Goal: Task Accomplishment & Management: Manage account settings

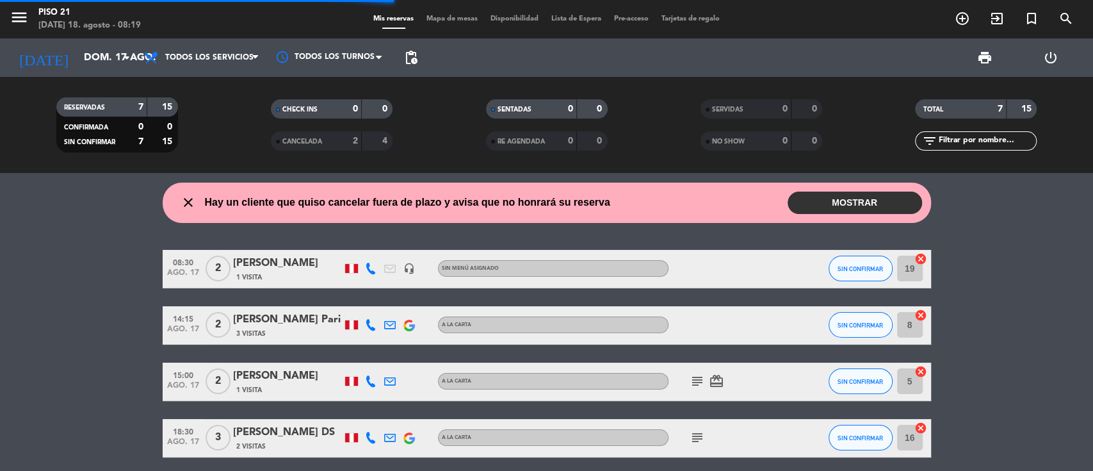
click at [819, 202] on button "MOSTRAR" at bounding box center [855, 202] width 134 height 22
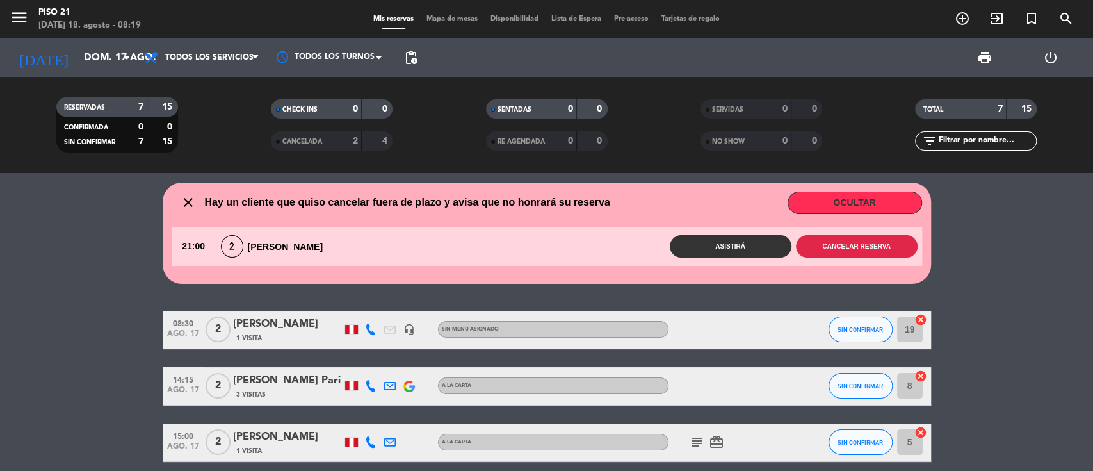
click at [819, 251] on button "Cancelar reserva" at bounding box center [857, 246] width 122 height 22
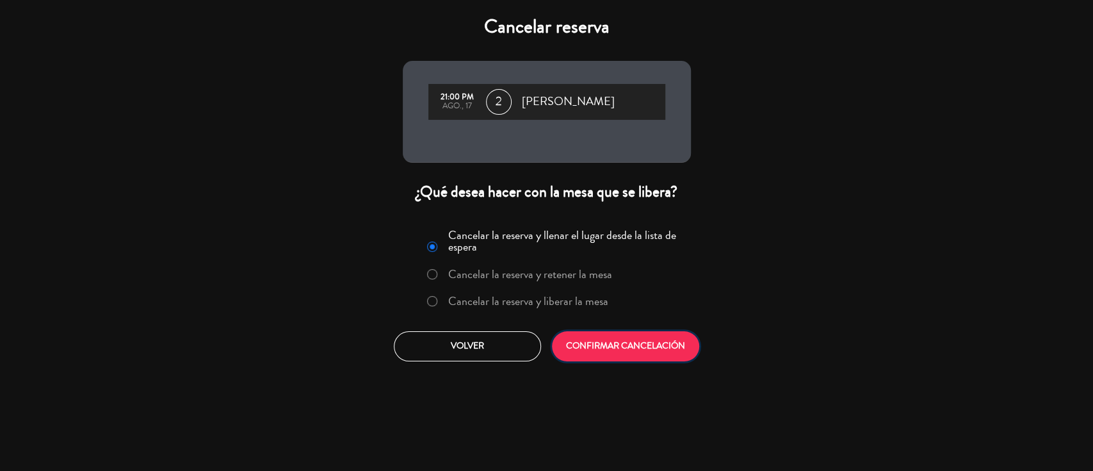
click at [617, 347] on button "CONFIRMAR CANCELACIÓN" at bounding box center [625, 346] width 147 height 30
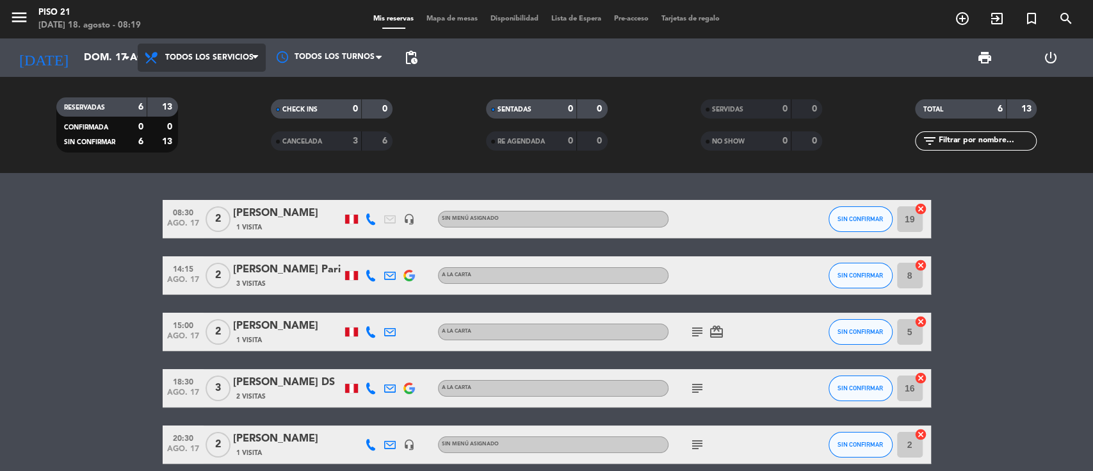
click at [215, 56] on span "Todos los servicios" at bounding box center [209, 57] width 88 height 9
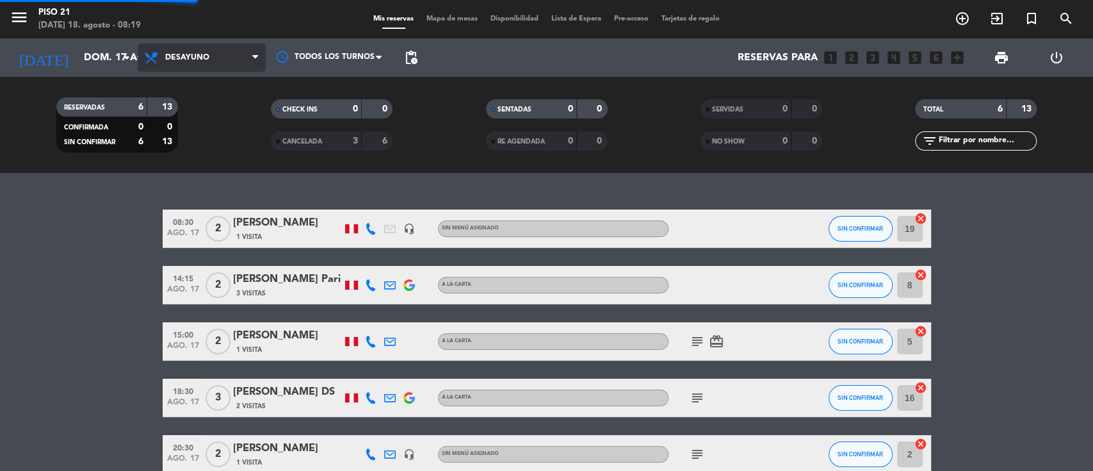
click at [193, 121] on div "menu Piso 21 [DATE] 18. agosto - 08:19 Mis reservas Mapa de mesas Disponibilida…" at bounding box center [546, 86] width 1093 height 173
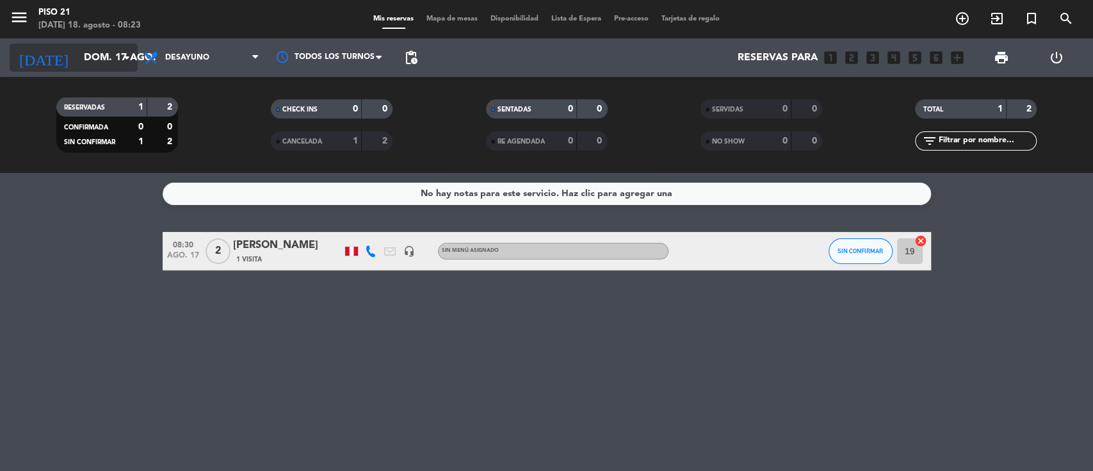
click at [77, 54] on input "dom. 17 ago." at bounding box center [144, 57] width 135 height 25
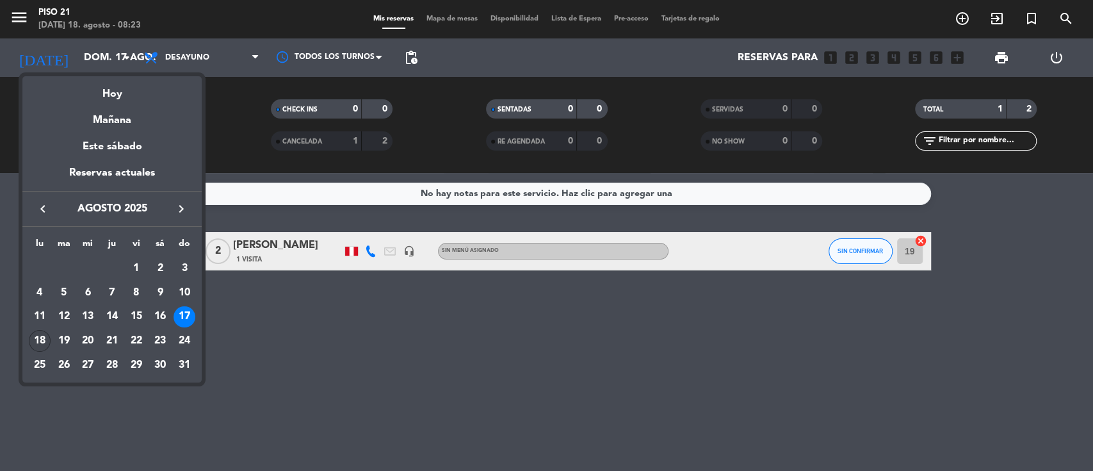
click at [33, 343] on div "18" at bounding box center [40, 341] width 22 height 22
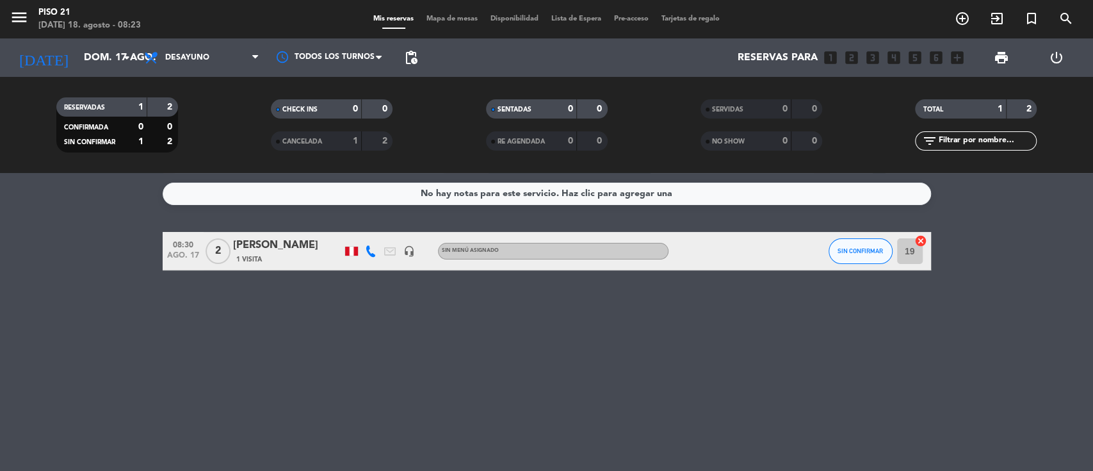
type input "lun. 18 ago."
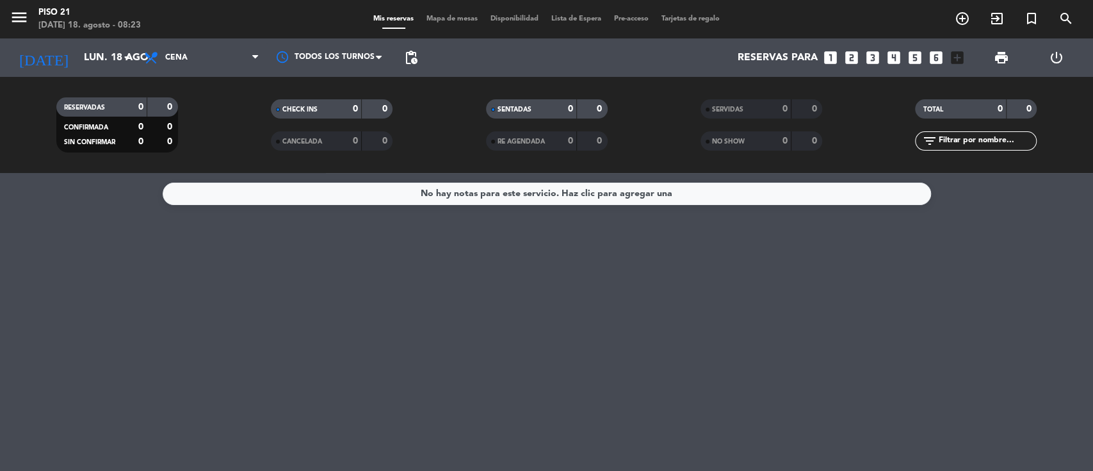
click at [177, 170] on div "menu Piso 21 [DATE] 18. agosto - 08:23 Mis reservas Mapa de mesas Disponibilida…" at bounding box center [546, 86] width 1093 height 173
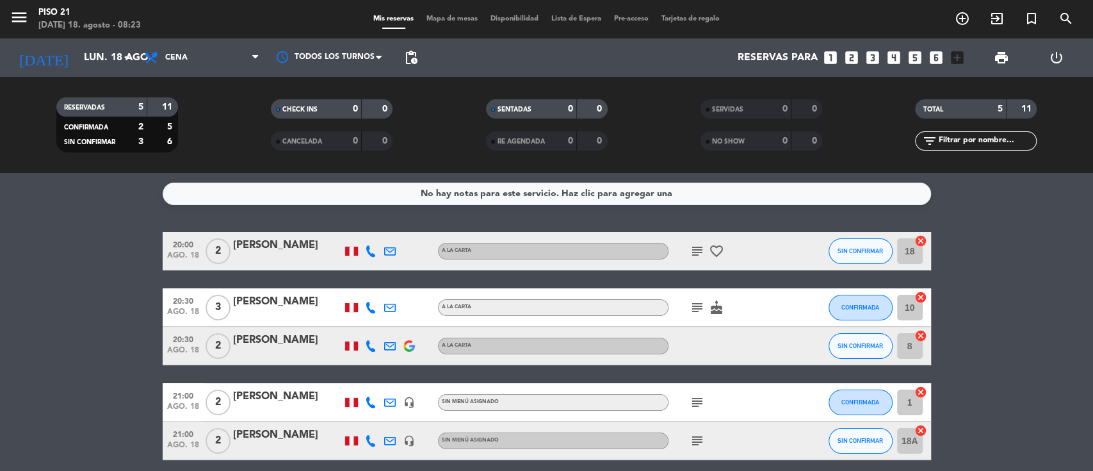
scroll to position [53, 0]
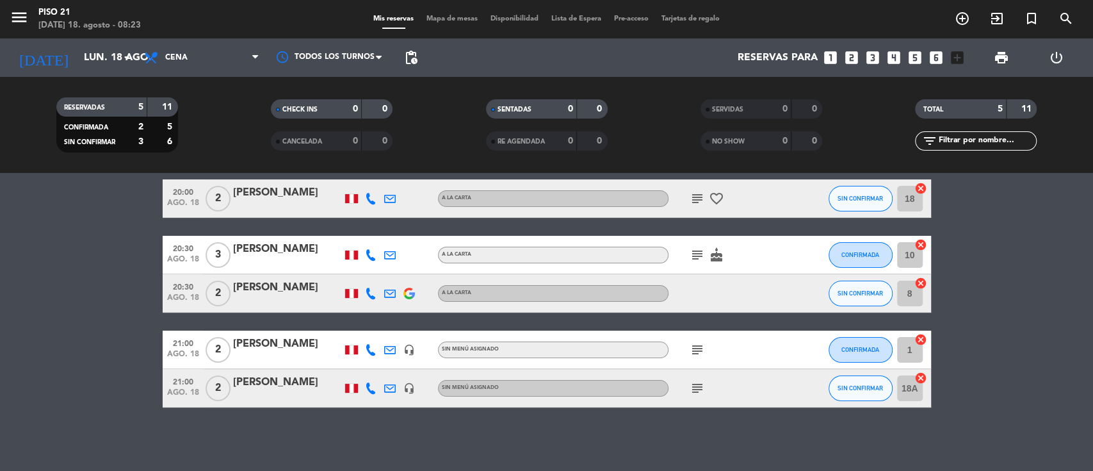
click at [819, 58] on icon "looks_two" at bounding box center [851, 57] width 17 height 17
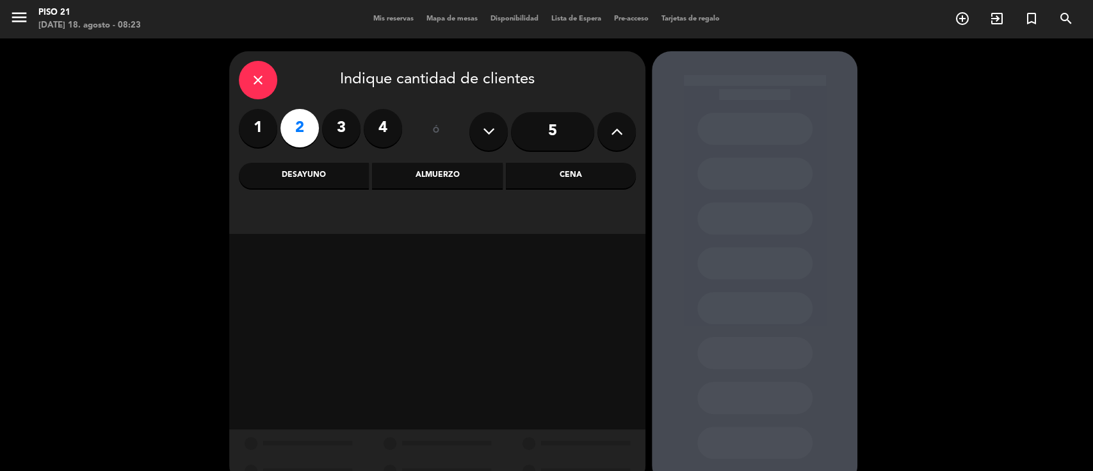
click at [587, 177] on div "Cena" at bounding box center [571, 176] width 130 height 26
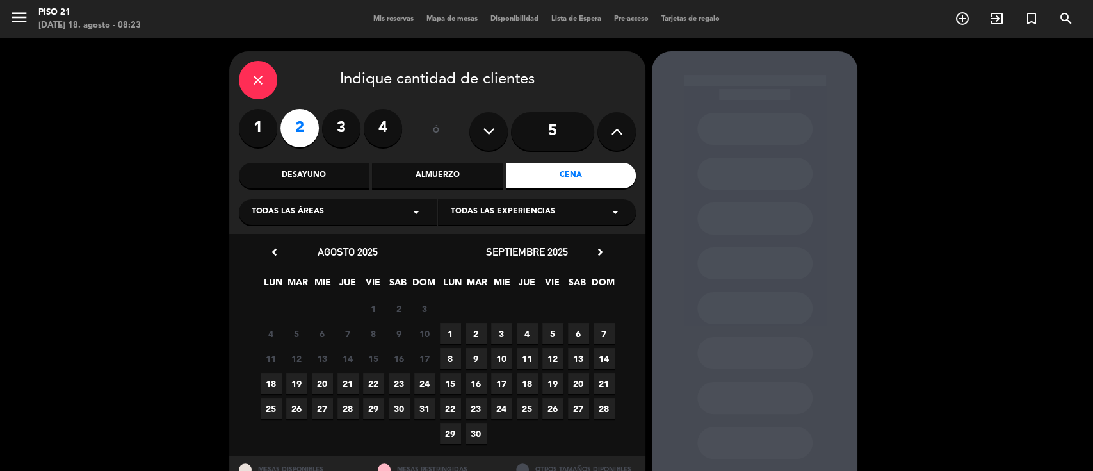
click at [273, 352] on span "18" at bounding box center [271, 383] width 21 height 21
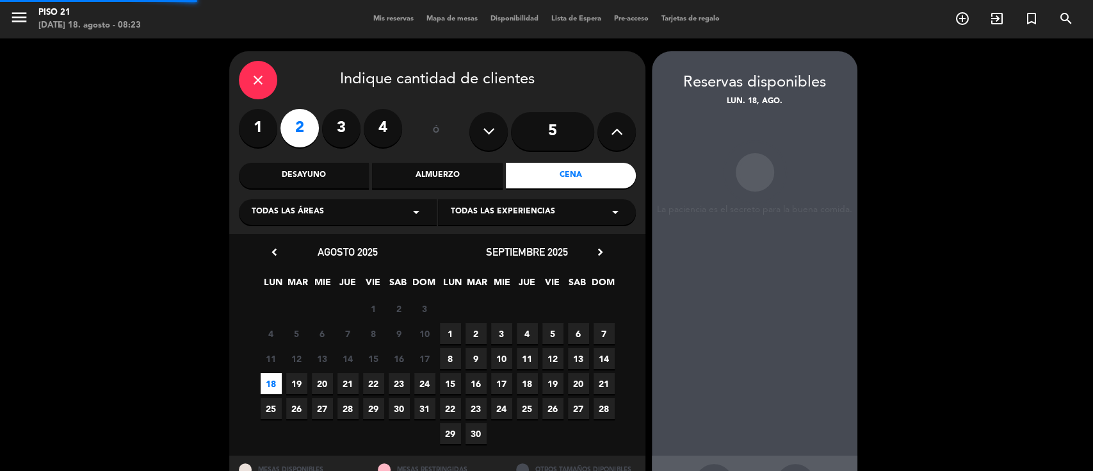
scroll to position [51, 0]
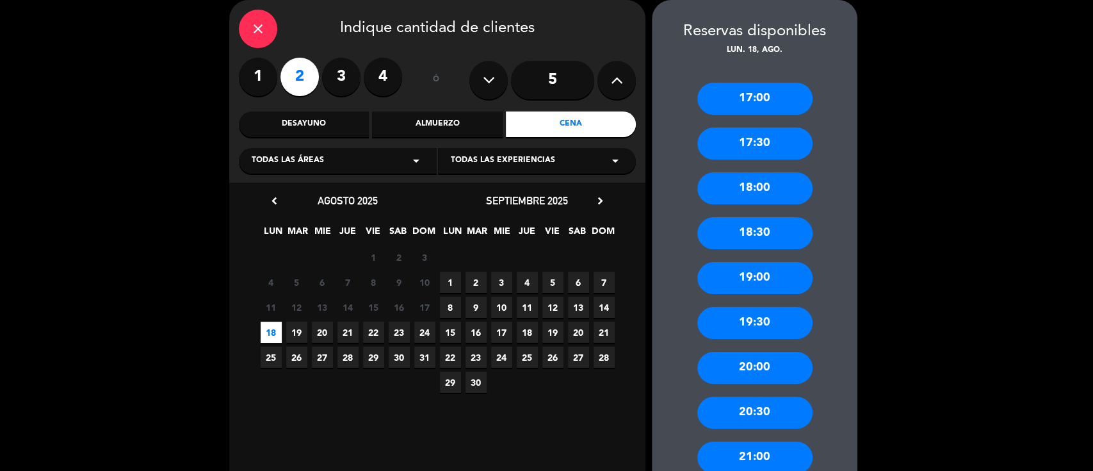
click at [754, 318] on div "19:30" at bounding box center [754, 323] width 115 height 32
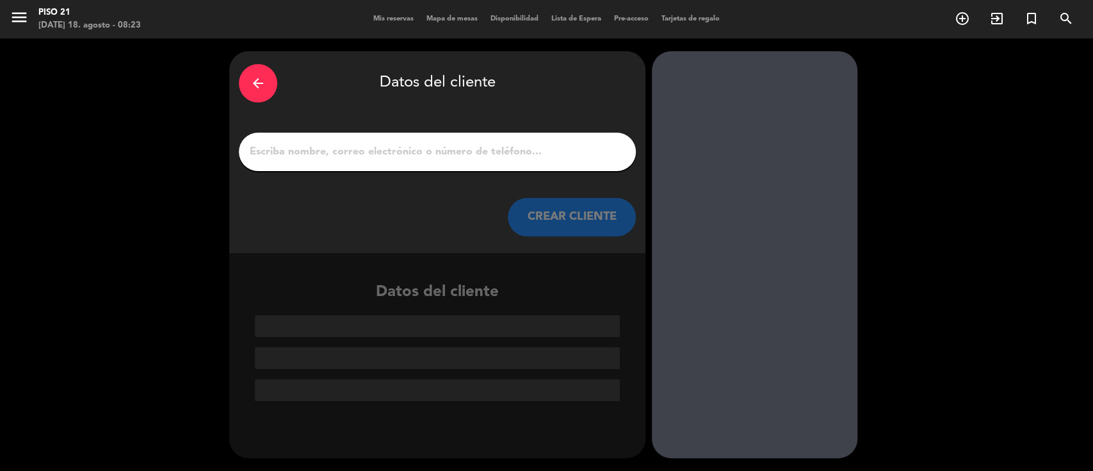
click at [516, 156] on input "1" at bounding box center [437, 152] width 378 height 18
paste input "[PERSON_NAME]"
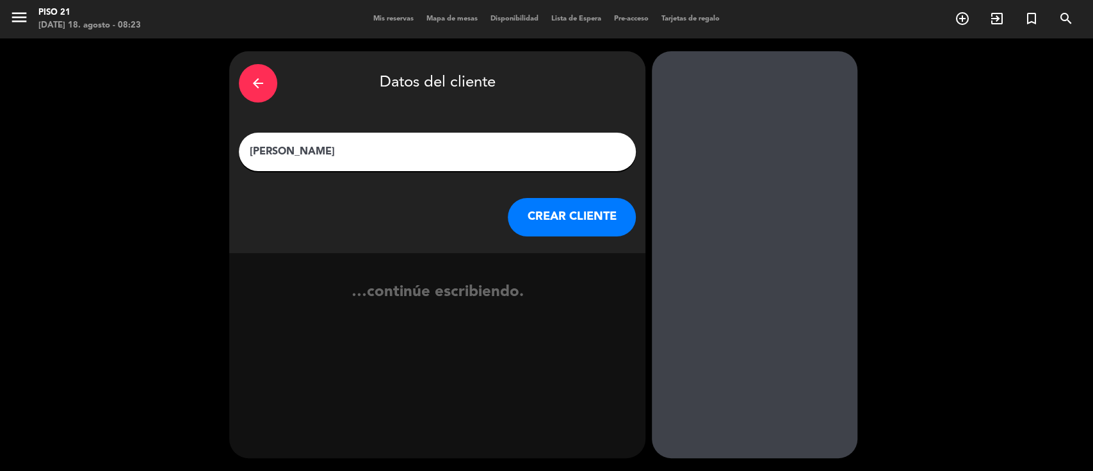
type input "[PERSON_NAME]"
click at [558, 202] on button "CREAR CLIENTE" at bounding box center [572, 217] width 128 height 38
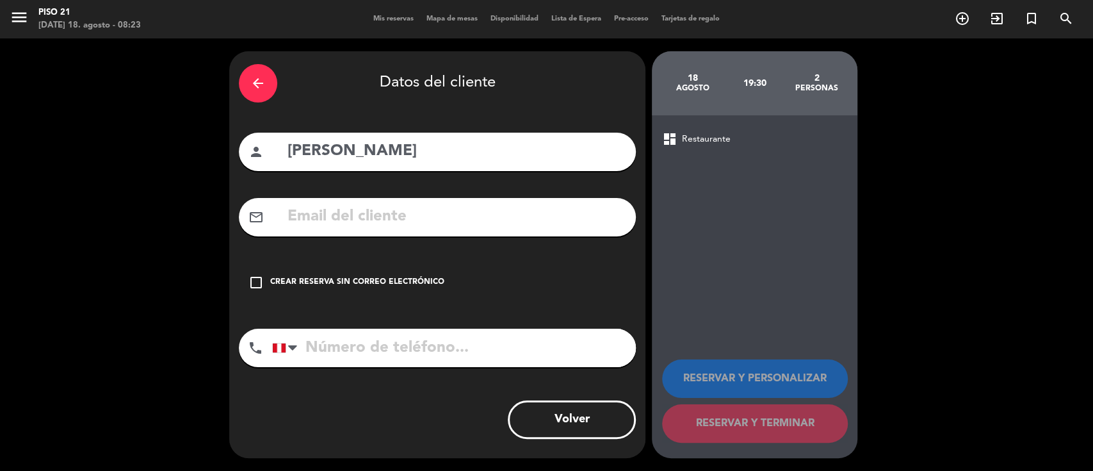
drag, startPoint x: 499, startPoint y: 207, endPoint x: 348, endPoint y: 250, distance: 156.5
click at [498, 207] on input "text" at bounding box center [456, 217] width 340 height 26
paste input "[EMAIL_ADDRESS][DOMAIN_NAME]"
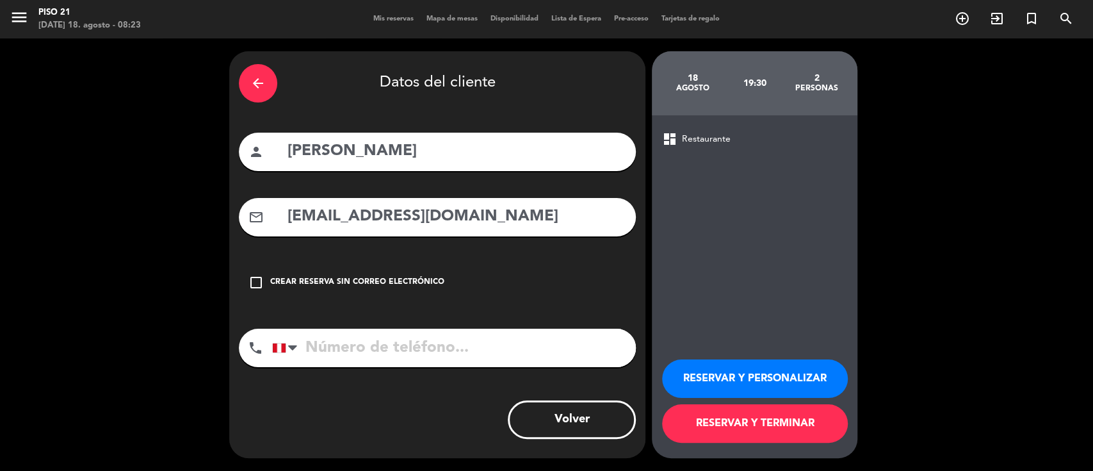
type input "[EMAIL_ADDRESS][DOMAIN_NAME]"
click at [391, 336] on input "tel" at bounding box center [454, 347] width 364 height 38
paste input "51 999940149"
type input "51 999940149"
click at [759, 352] on button "RESERVAR Y PERSONALIZAR" at bounding box center [755, 378] width 186 height 38
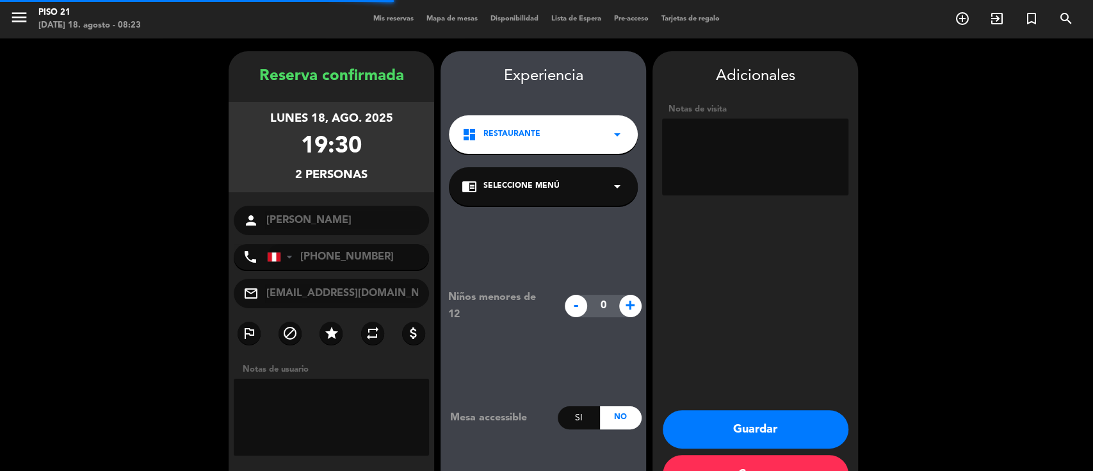
scroll to position [41, 0]
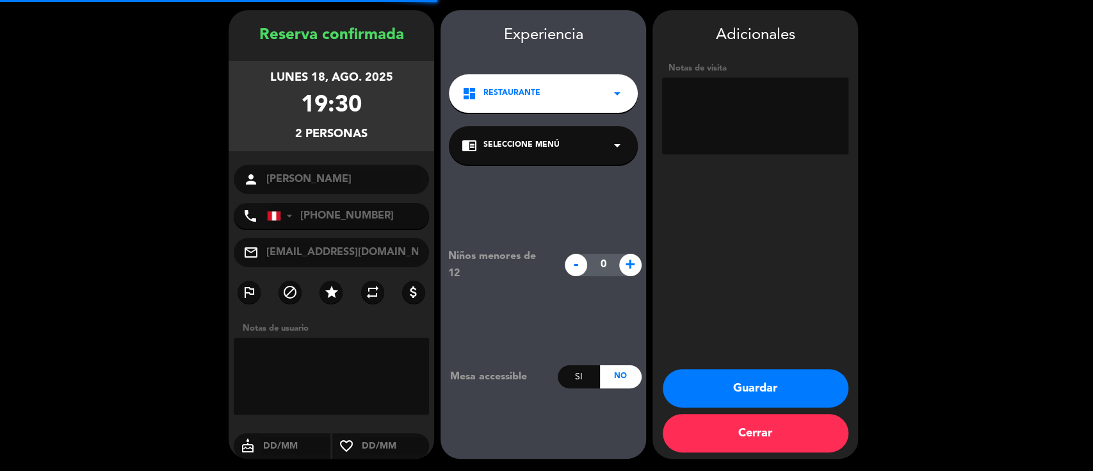
click at [708, 106] on textarea at bounding box center [755, 115] width 186 height 77
type textarea "MESA 24/7"
click at [755, 352] on button "Guardar" at bounding box center [756, 388] width 186 height 38
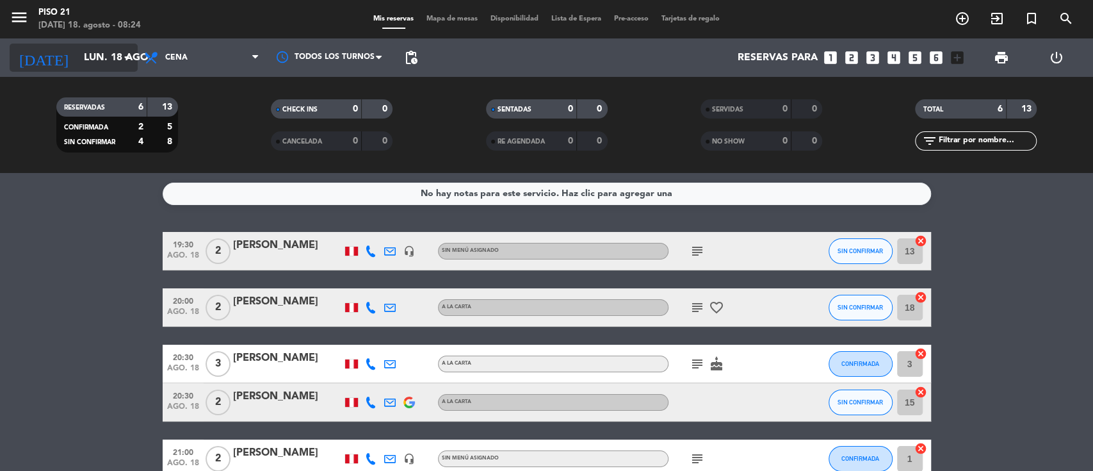
click at [93, 49] on input "lun. 18 ago." at bounding box center [144, 57] width 135 height 25
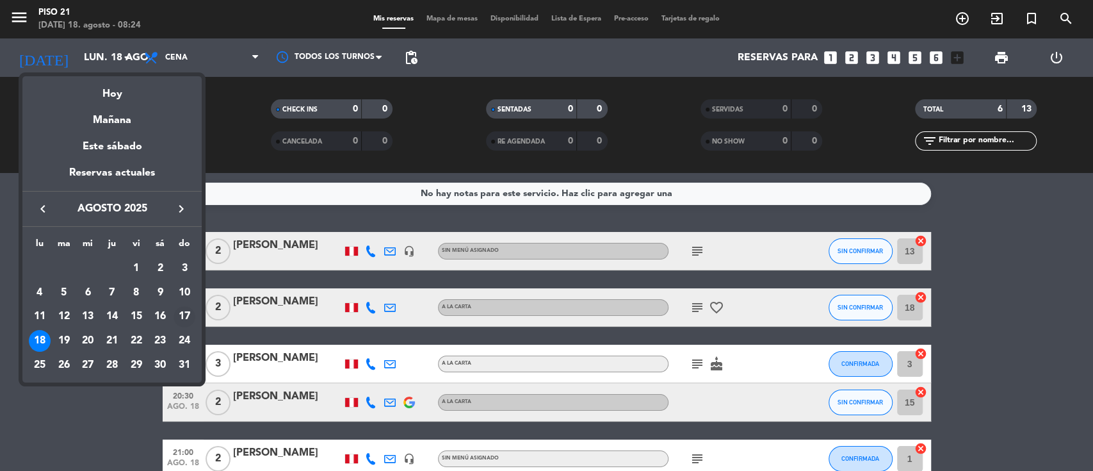
click at [187, 314] on div "17" at bounding box center [185, 317] width 22 height 22
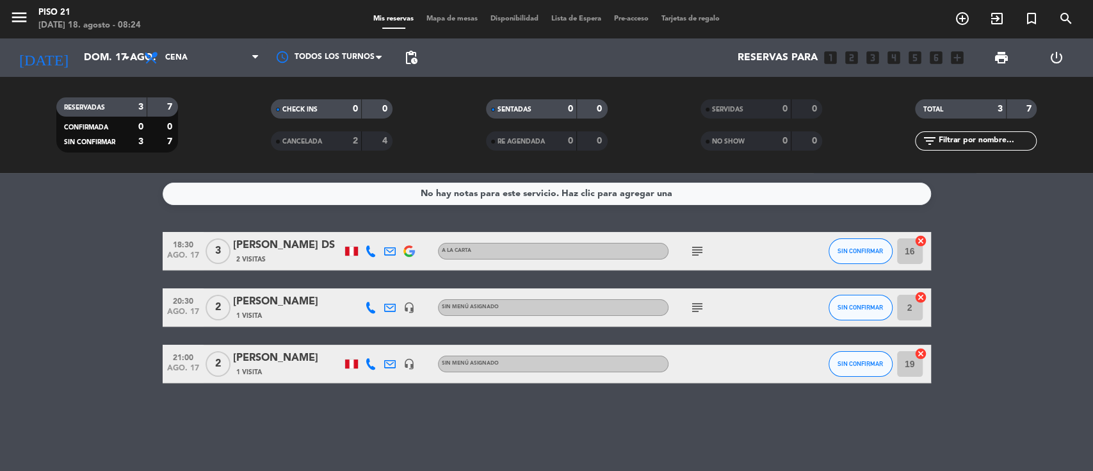
click at [213, 58] on span "Cena" at bounding box center [202, 58] width 128 height 28
click at [252, 67] on span "Cena" at bounding box center [202, 58] width 128 height 28
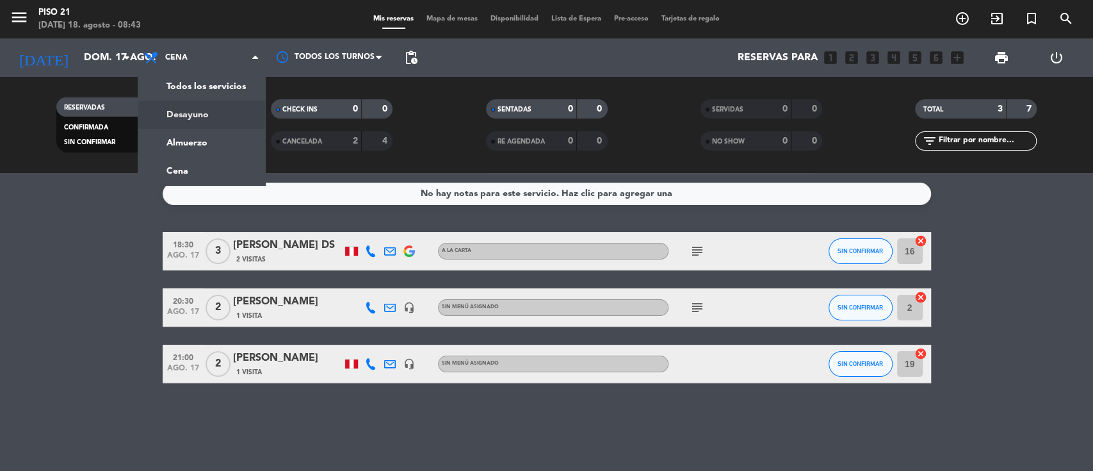
drag, startPoint x: 316, startPoint y: 151, endPoint x: 311, endPoint y: 141, distance: 11.5
click at [316, 150] on div "CHECK INS 0 0 CANCELADA 2 4" at bounding box center [331, 125] width 215 height 70
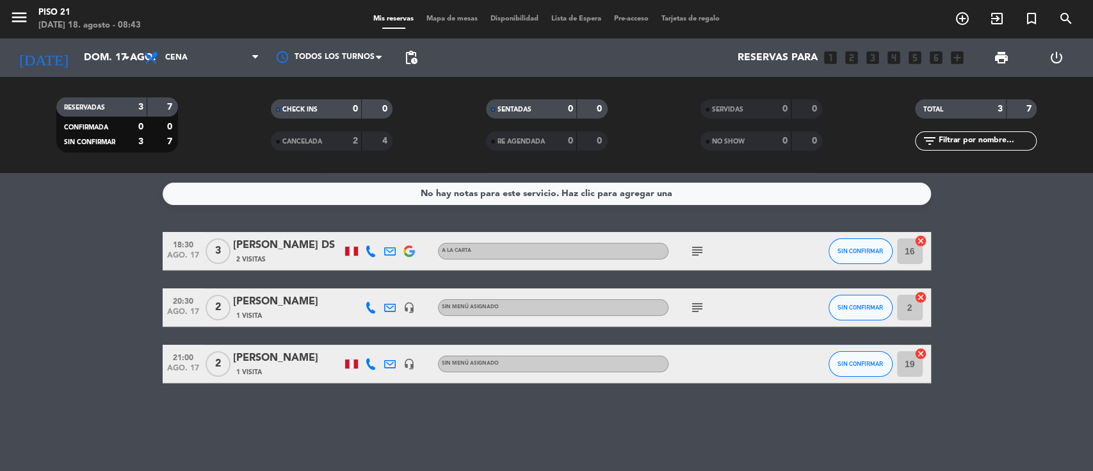
click at [311, 141] on span "CANCELADA" at bounding box center [302, 141] width 40 height 6
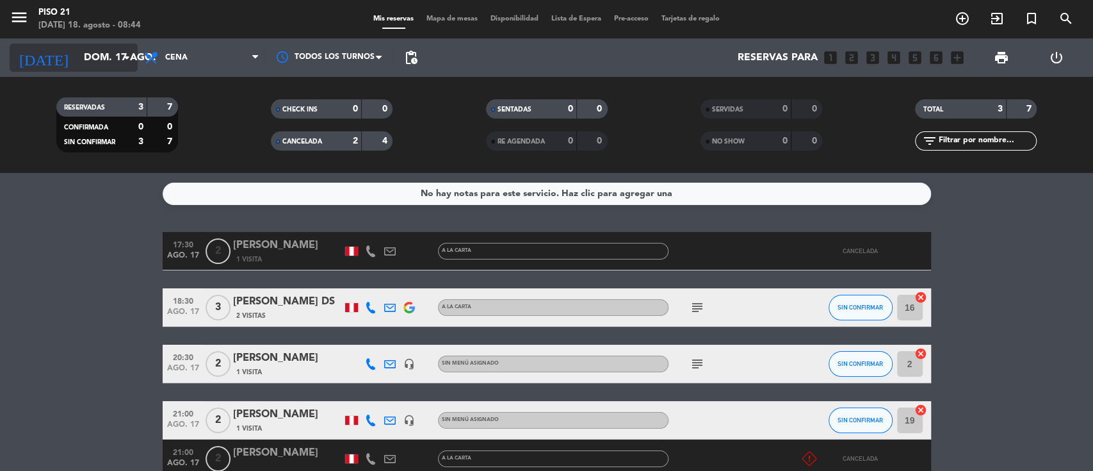
click at [106, 57] on input "dom. 17 ago." at bounding box center [144, 57] width 135 height 25
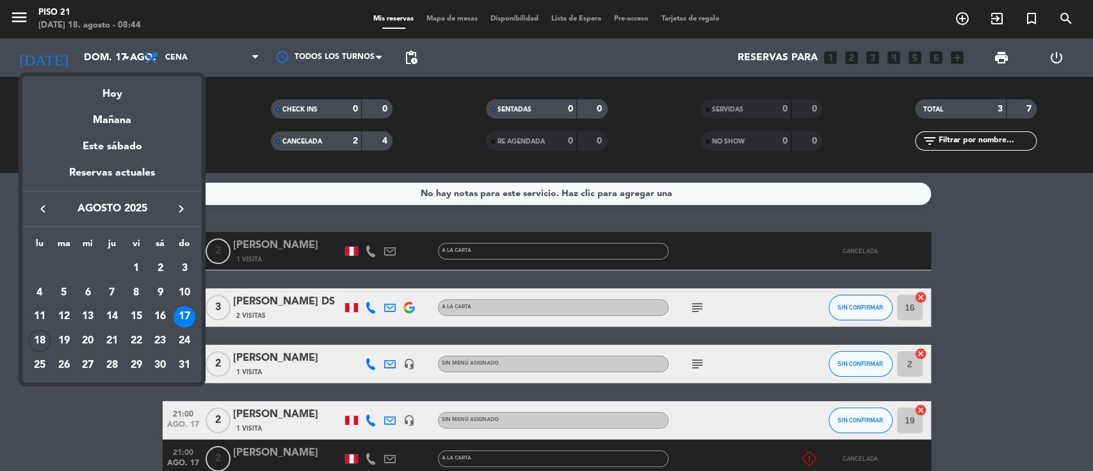
click at [156, 318] on div "16" at bounding box center [160, 317] width 22 height 22
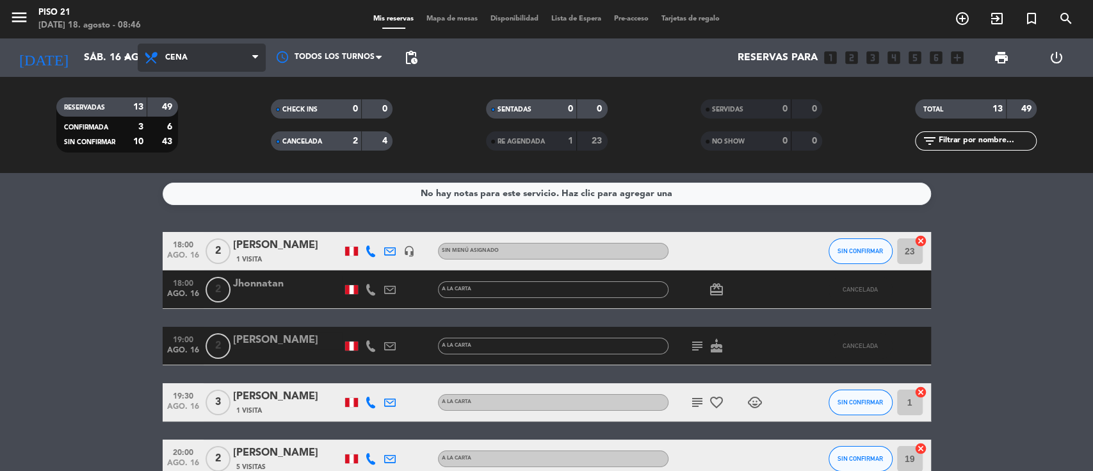
click at [202, 58] on span "Cena" at bounding box center [202, 58] width 128 height 28
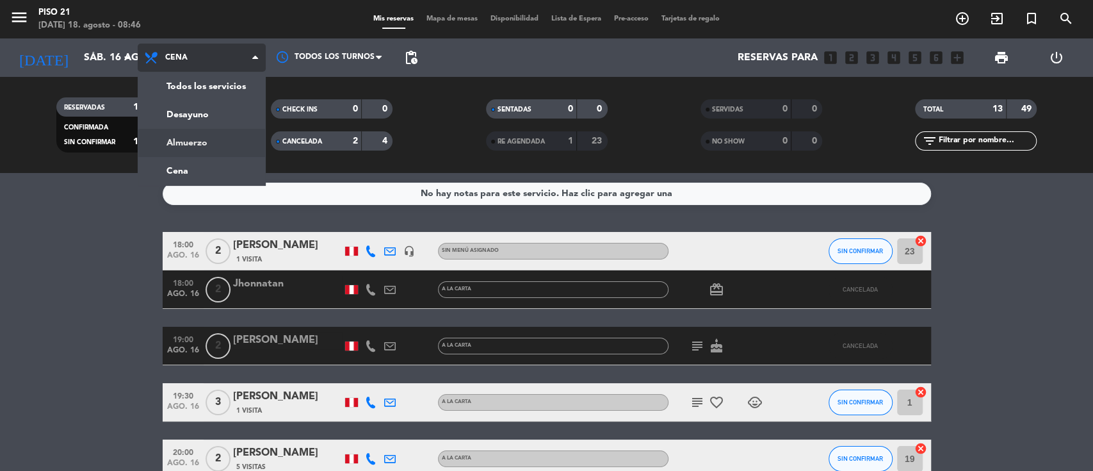
click at [183, 141] on div "menu Piso 21 [DATE] 18. agosto - 08:46 Mis reservas Mapa de mesas Disponibilida…" at bounding box center [546, 86] width 1093 height 173
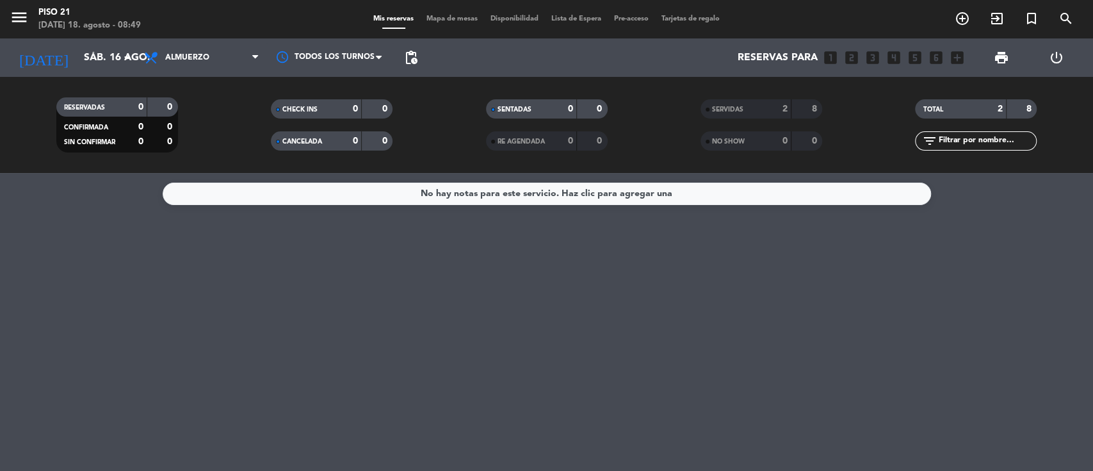
click at [752, 113] on div "SERVIDAS" at bounding box center [733, 109] width 59 height 15
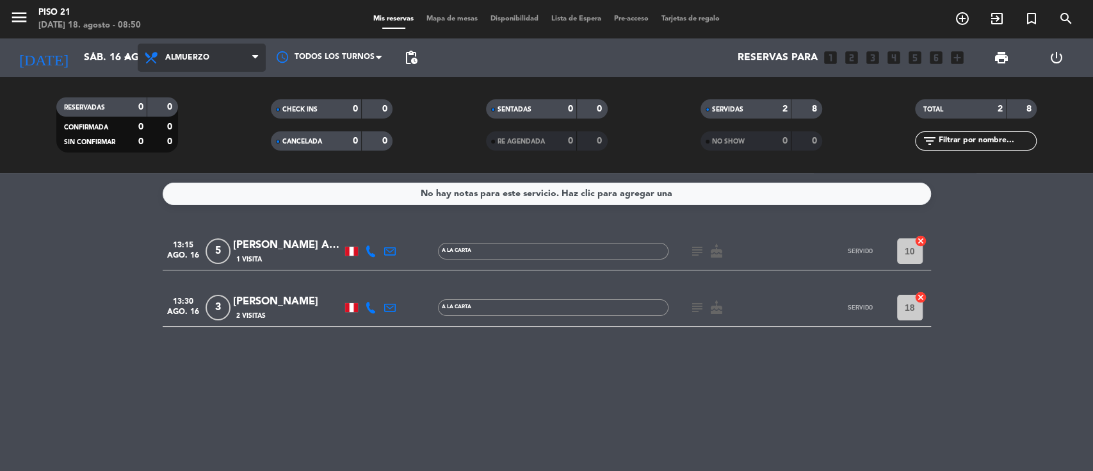
click at [191, 69] on span "Almuerzo" at bounding box center [202, 58] width 128 height 28
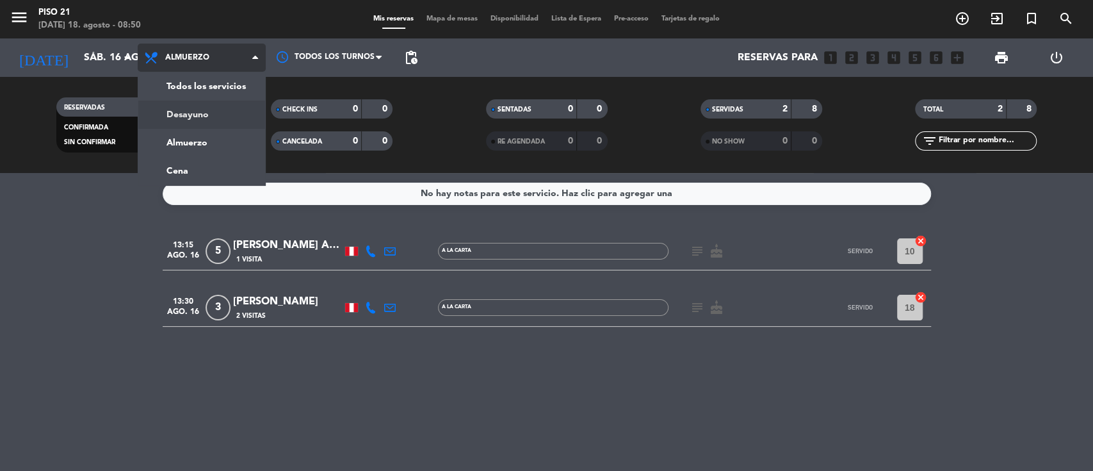
click at [179, 108] on div "menu Piso 21 [DATE] 18. agosto - 08:50 Mis reservas Mapa de mesas Disponibilida…" at bounding box center [546, 86] width 1093 height 173
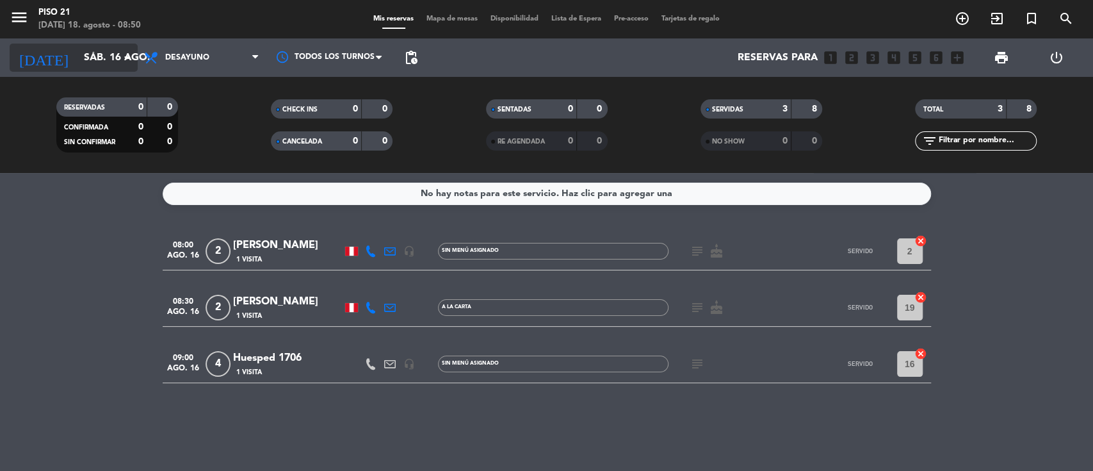
click at [134, 51] on input "sáb. 16 ago." at bounding box center [144, 57] width 135 height 25
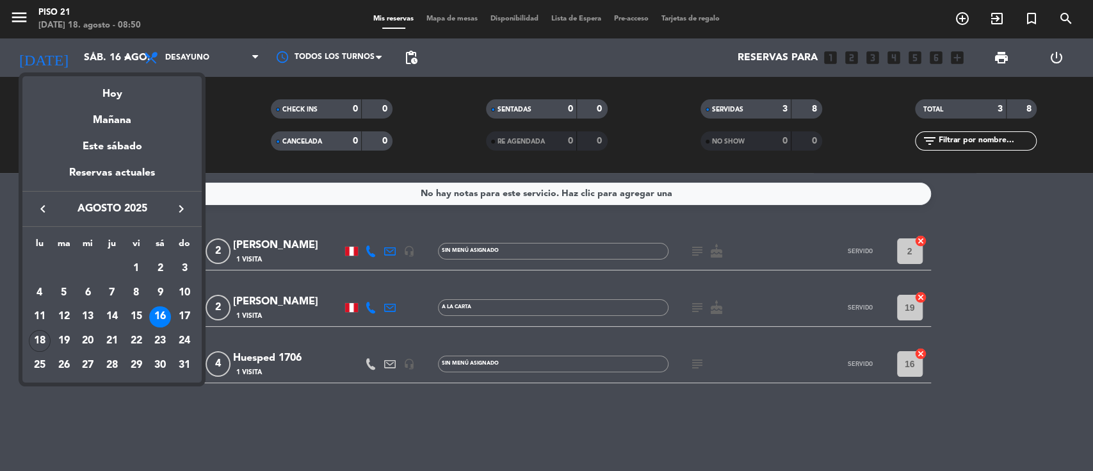
click at [225, 56] on div at bounding box center [546, 235] width 1093 height 471
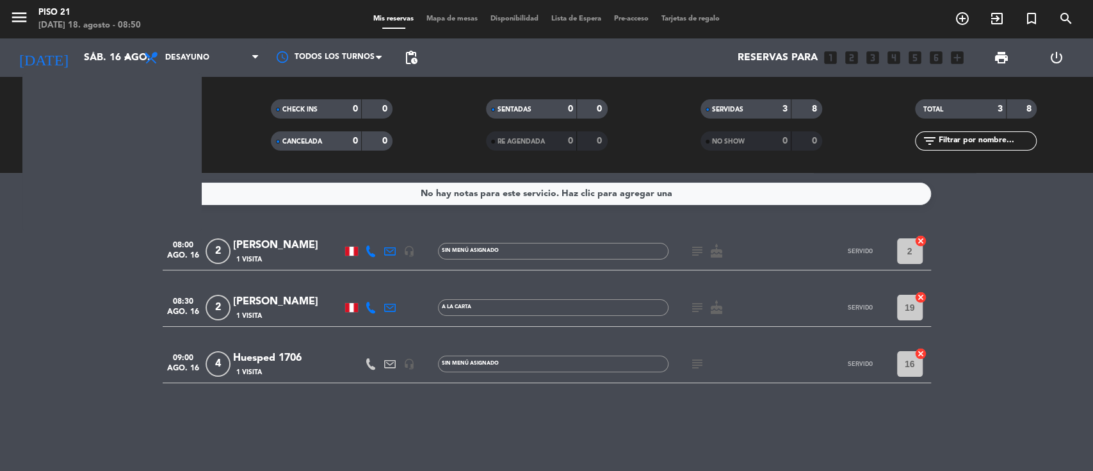
click at [225, 56] on span "Desayuno" at bounding box center [202, 58] width 128 height 28
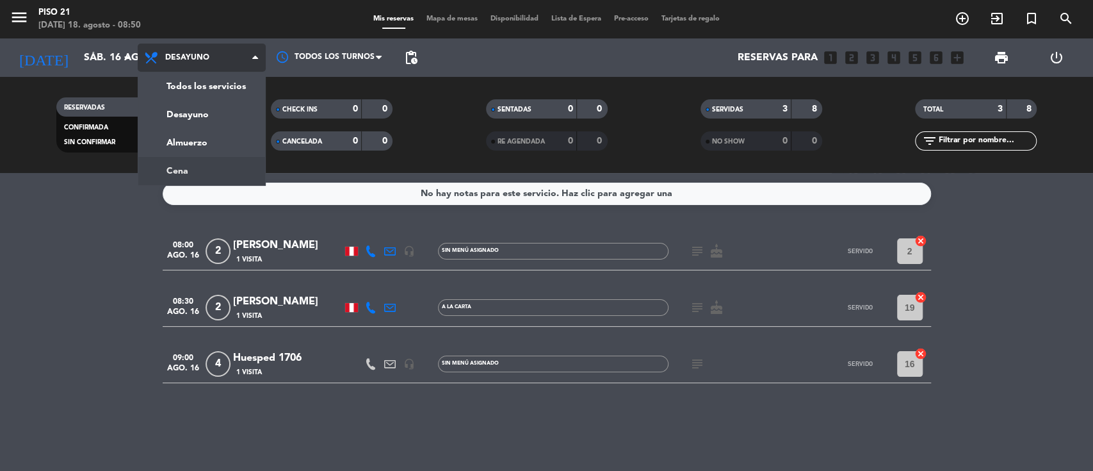
click at [198, 182] on ng-component "menu Piso 21 [DATE] 18. agosto - 08:50 Mis reservas Mapa de mesas Disponibilida…" at bounding box center [546, 235] width 1093 height 471
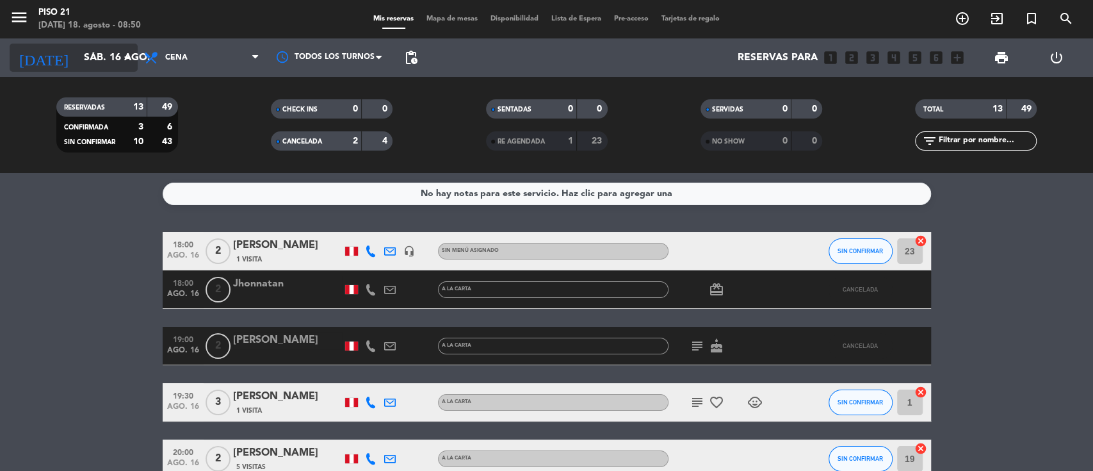
click at [96, 69] on input "sáb. 16 ago." at bounding box center [144, 57] width 135 height 25
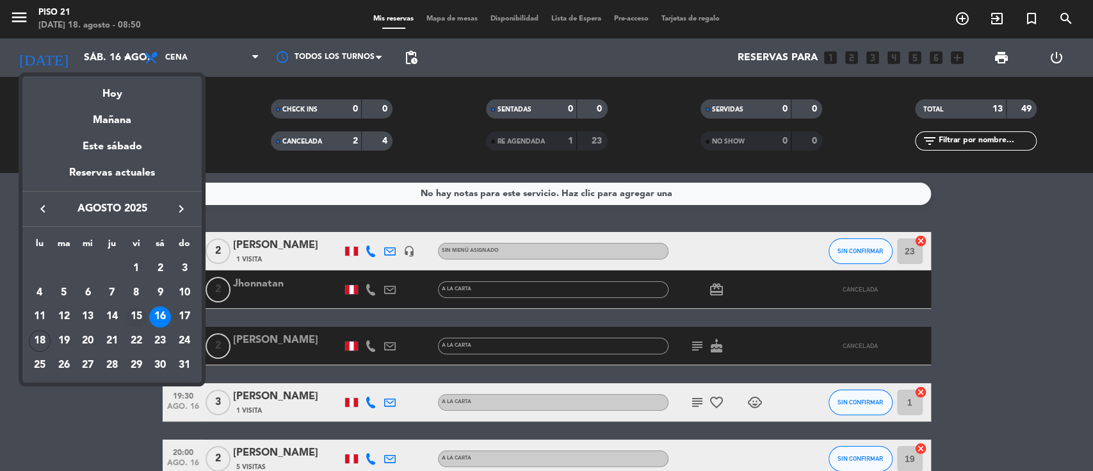
click at [133, 317] on div "15" at bounding box center [137, 317] width 22 height 22
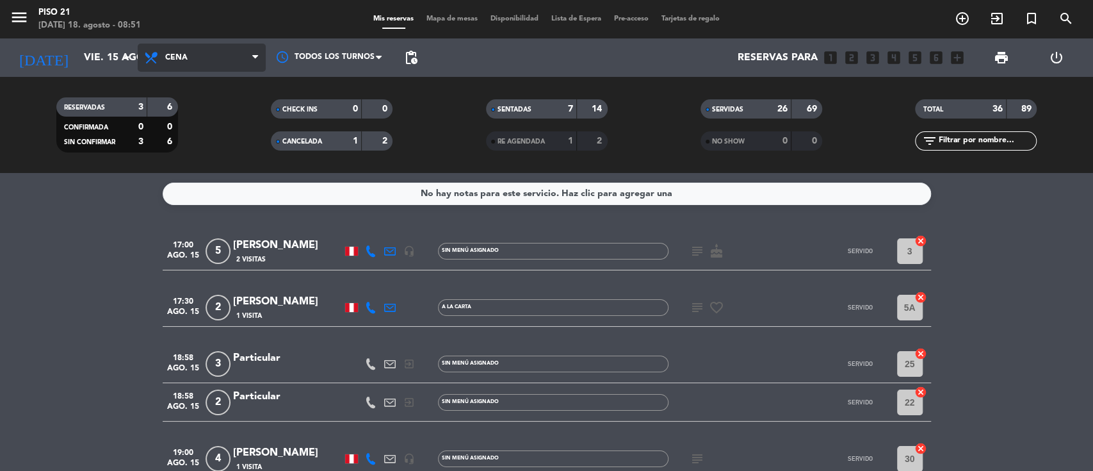
click at [193, 53] on span "Cena" at bounding box center [202, 58] width 128 height 28
click at [200, 149] on div "menu Piso 21 [DATE] 18. agosto - 08:51 Mis reservas Mapa de mesas Disponibilida…" at bounding box center [546, 86] width 1093 height 173
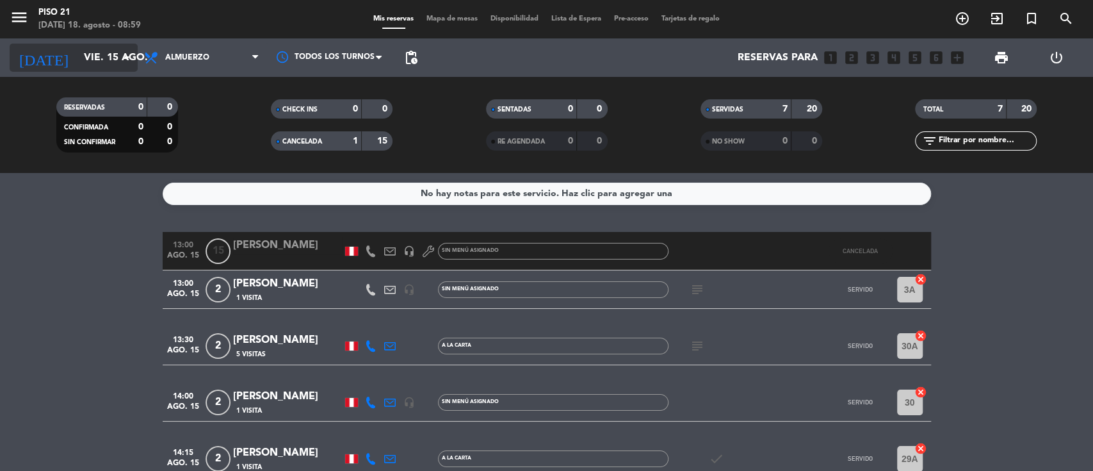
click at [77, 54] on input "vie. 15 ago." at bounding box center [144, 57] width 135 height 25
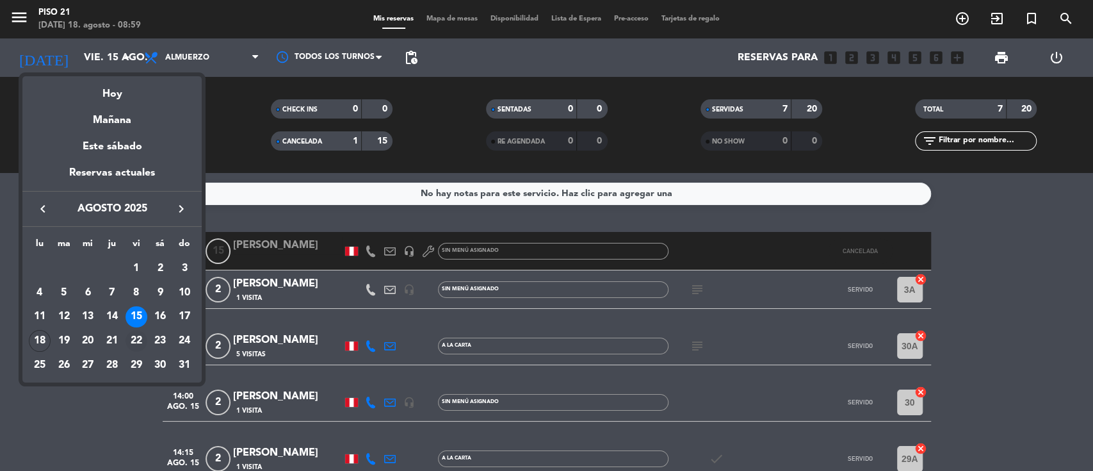
click at [132, 341] on div "22" at bounding box center [137, 341] width 22 height 22
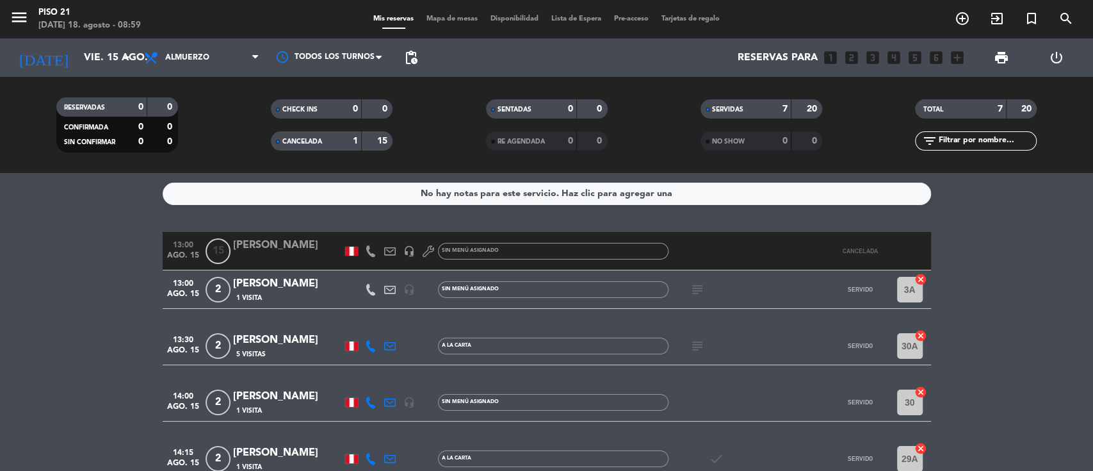
type input "vie. 22 ago."
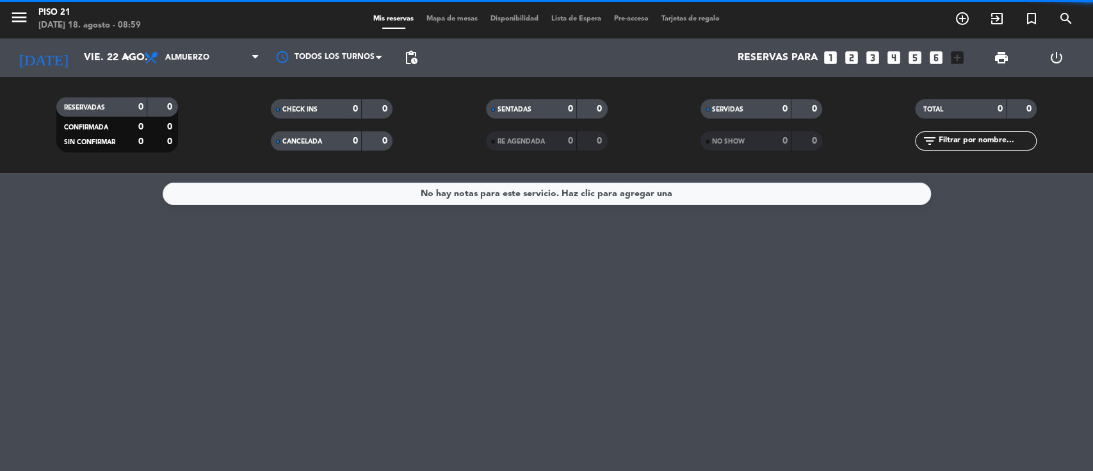
click at [189, 58] on span "Almuerzo" at bounding box center [187, 57] width 44 height 9
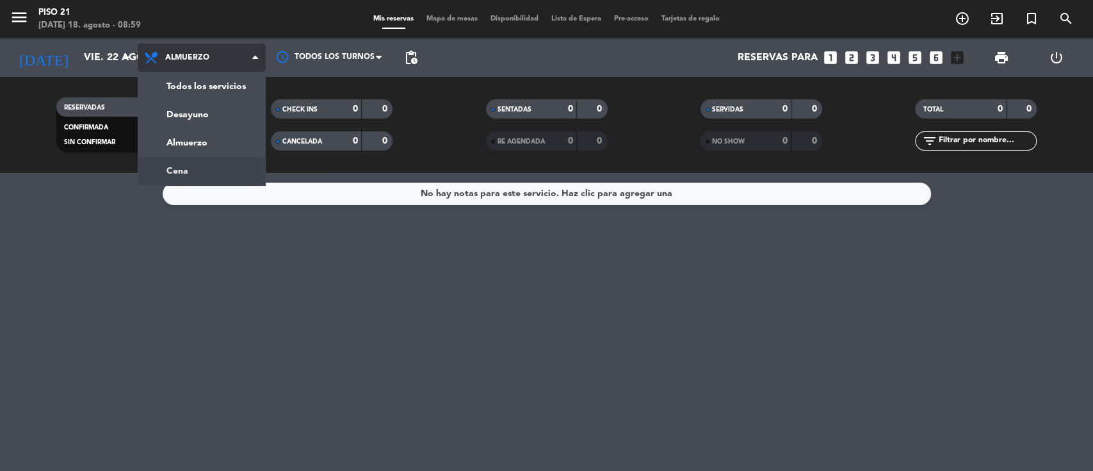
click at [179, 170] on div "menu Piso 21 [DATE] 18. agosto - 08:59 Mis reservas Mapa de mesas Disponibilida…" at bounding box center [546, 86] width 1093 height 173
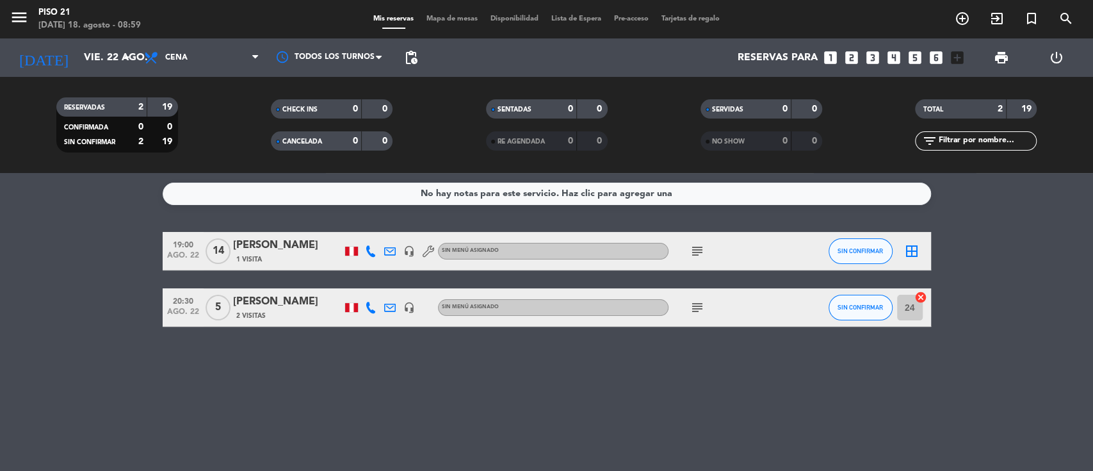
click at [819, 55] on icon "looks_4" at bounding box center [894, 57] width 17 height 17
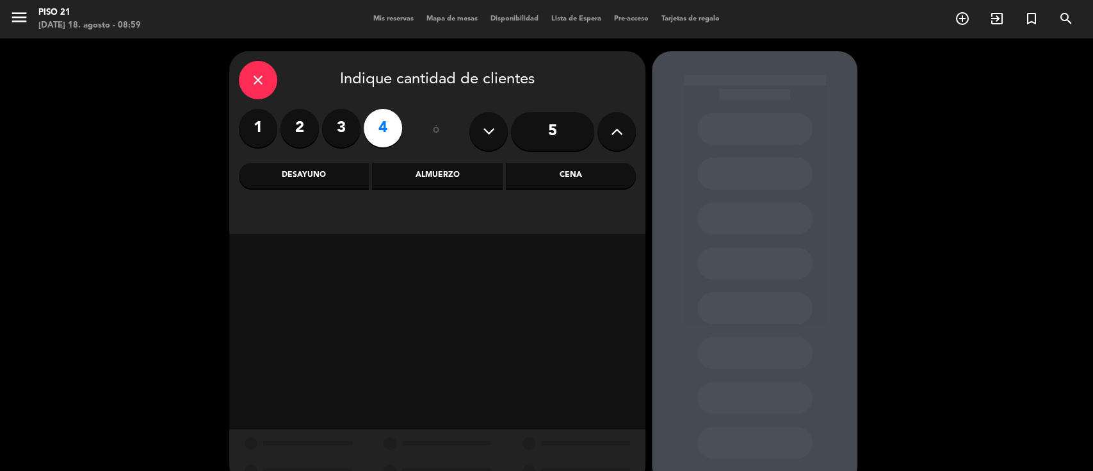
click at [548, 176] on div "Cena" at bounding box center [571, 176] width 130 height 26
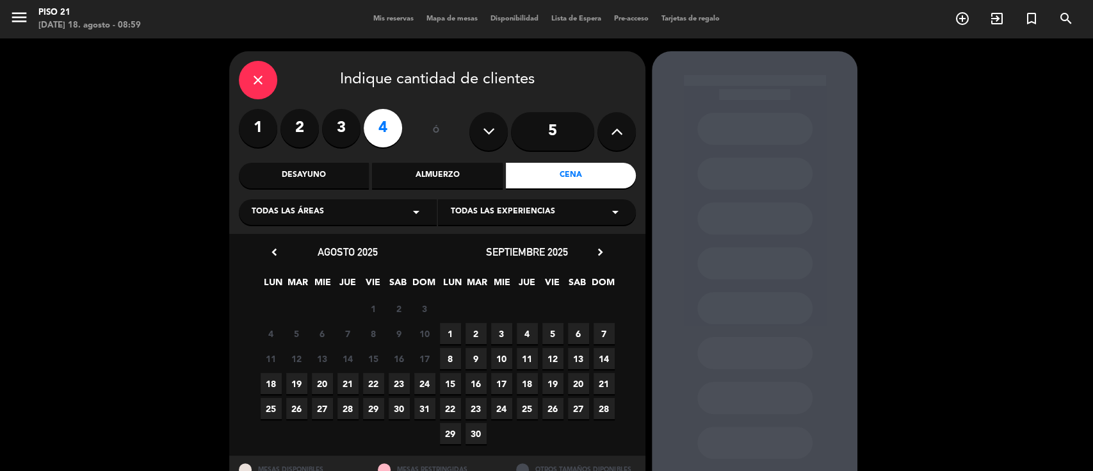
click at [370, 352] on span "22" at bounding box center [373, 383] width 21 height 21
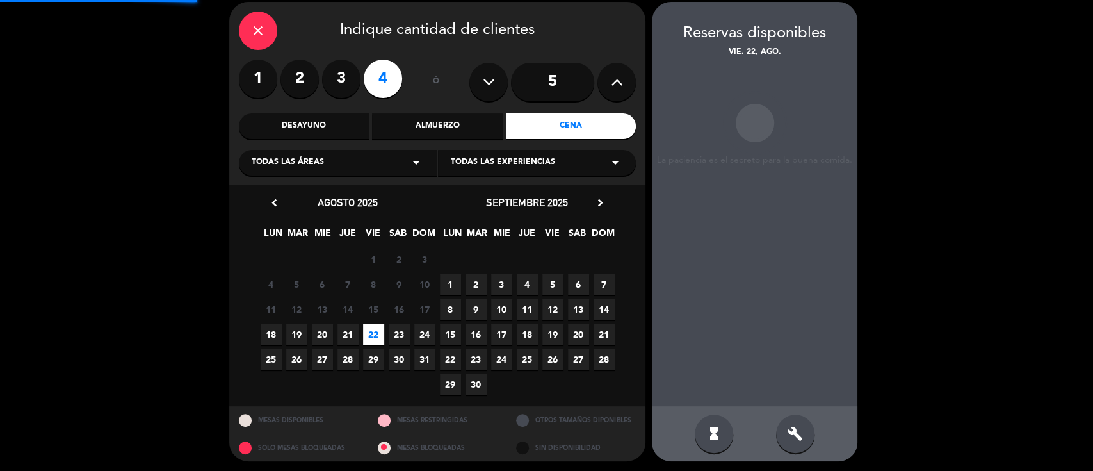
scroll to position [51, 0]
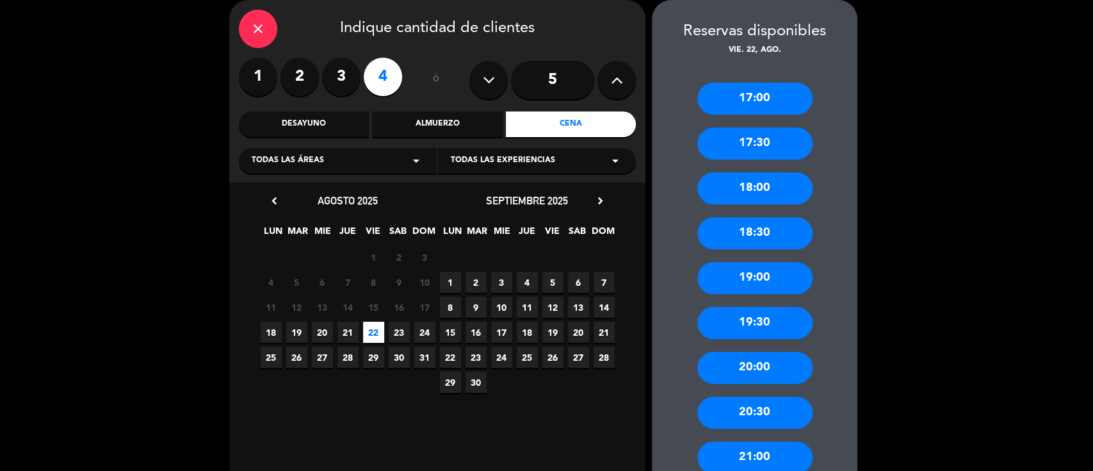
click at [747, 180] on div "18:00" at bounding box center [754, 188] width 115 height 32
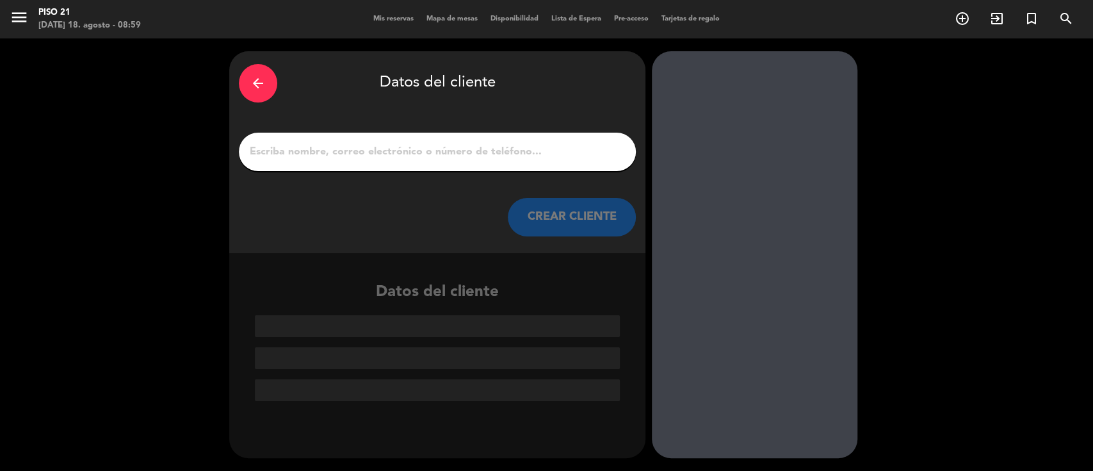
scroll to position [0, 0]
click at [462, 140] on div at bounding box center [437, 152] width 397 height 38
click at [442, 156] on input "1" at bounding box center [437, 152] width 378 height 18
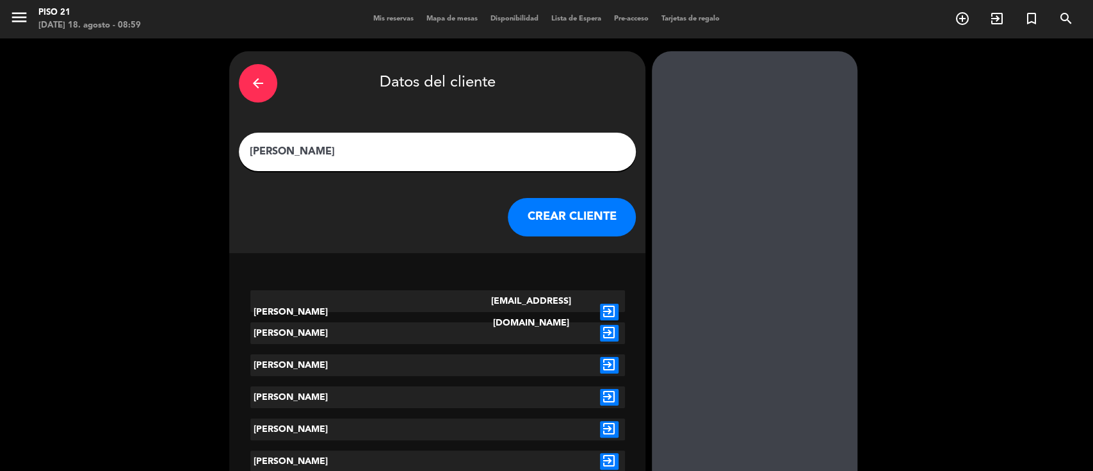
type input "[PERSON_NAME]"
click at [610, 304] on icon "exit_to_app" at bounding box center [609, 312] width 19 height 17
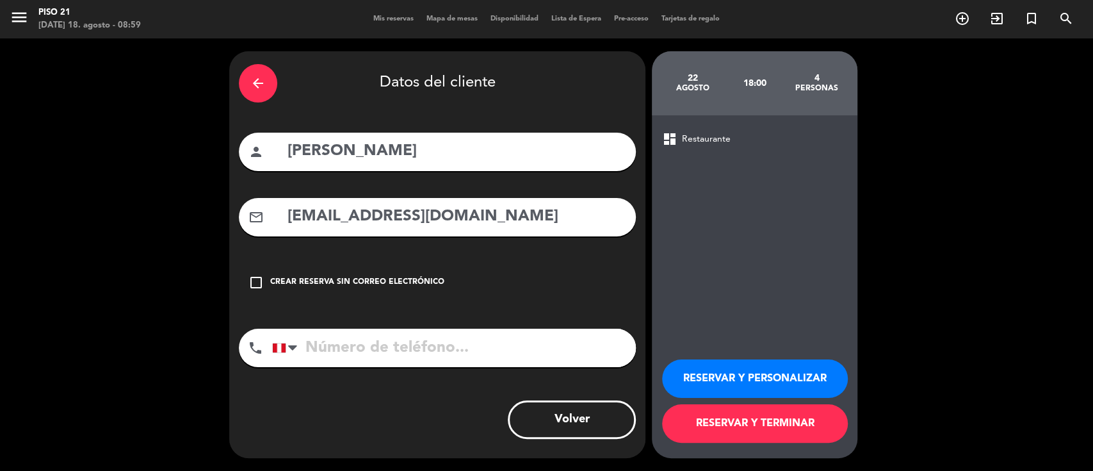
click at [714, 352] on button "RESERVAR Y PERSONALIZAR" at bounding box center [755, 378] width 186 height 38
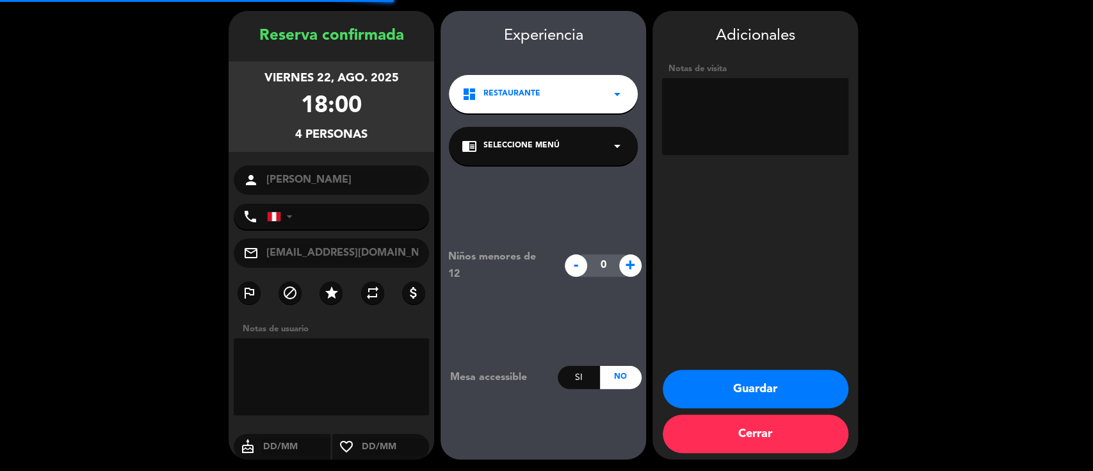
scroll to position [41, 0]
click at [709, 140] on textarea at bounding box center [755, 115] width 186 height 77
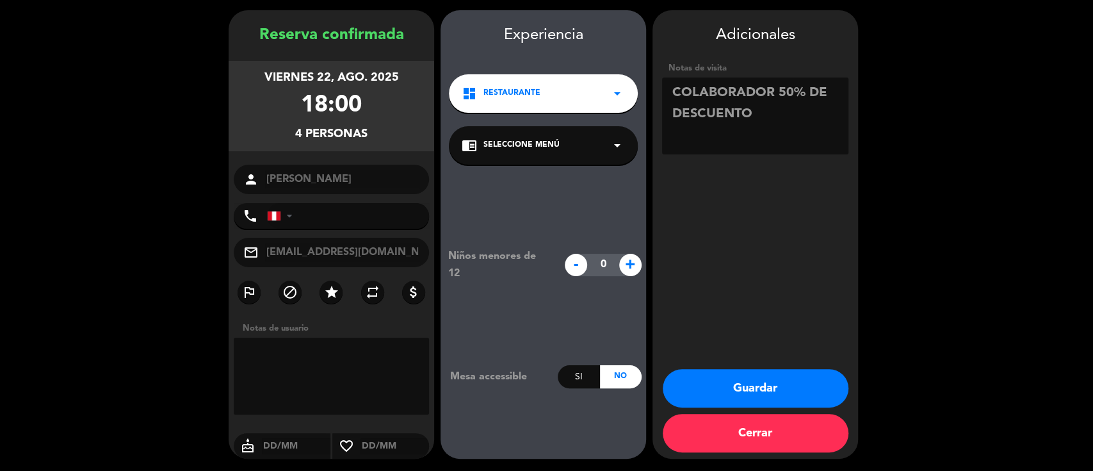
type textarea "COLABORADOR 50% DE DESCUENTO"
click at [786, 352] on button "Guardar" at bounding box center [756, 388] width 186 height 38
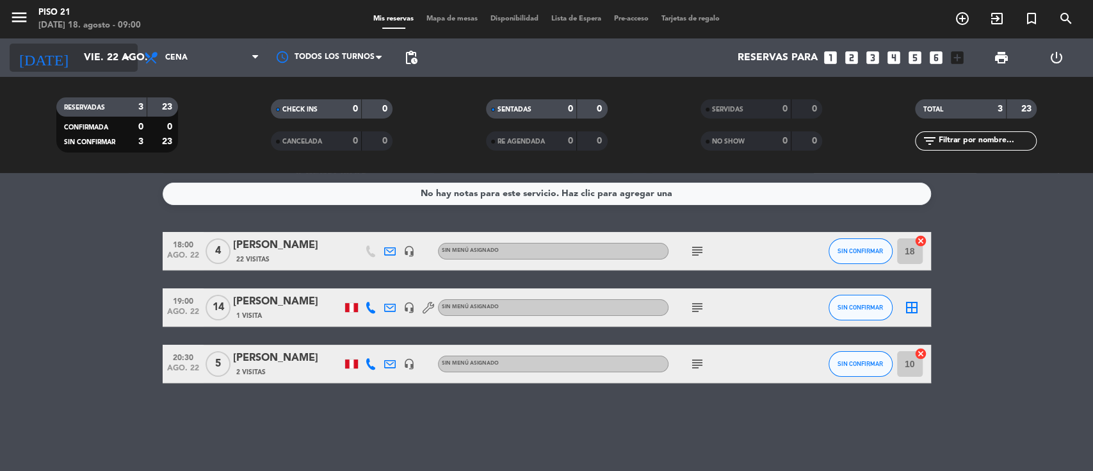
click at [108, 54] on input "vie. 22 ago." at bounding box center [144, 57] width 135 height 25
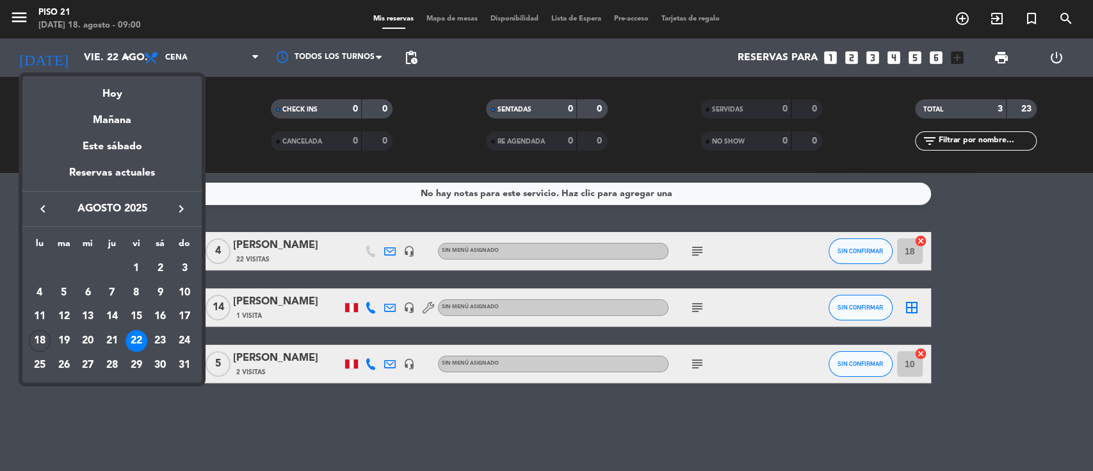
click at [115, 340] on div "21" at bounding box center [112, 341] width 22 height 22
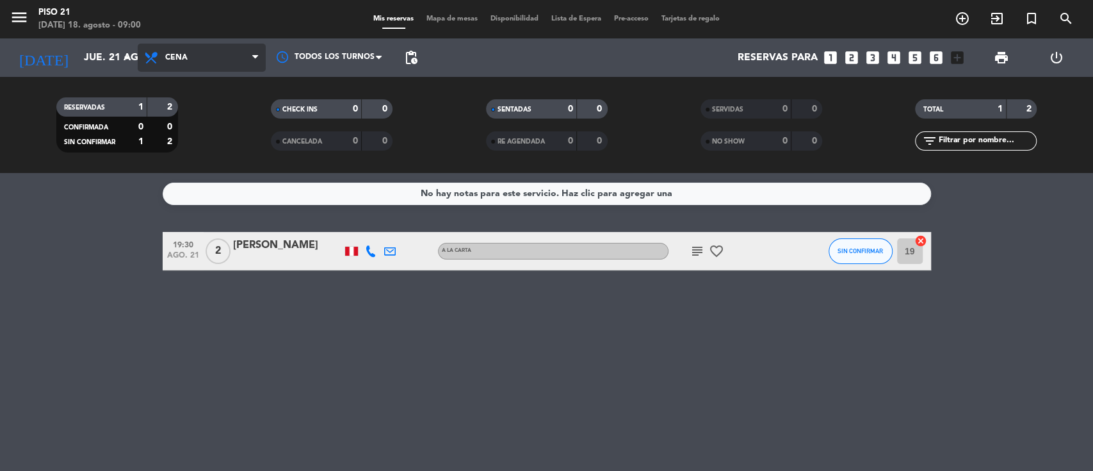
click at [186, 54] on span "Cena" at bounding box center [176, 57] width 22 height 9
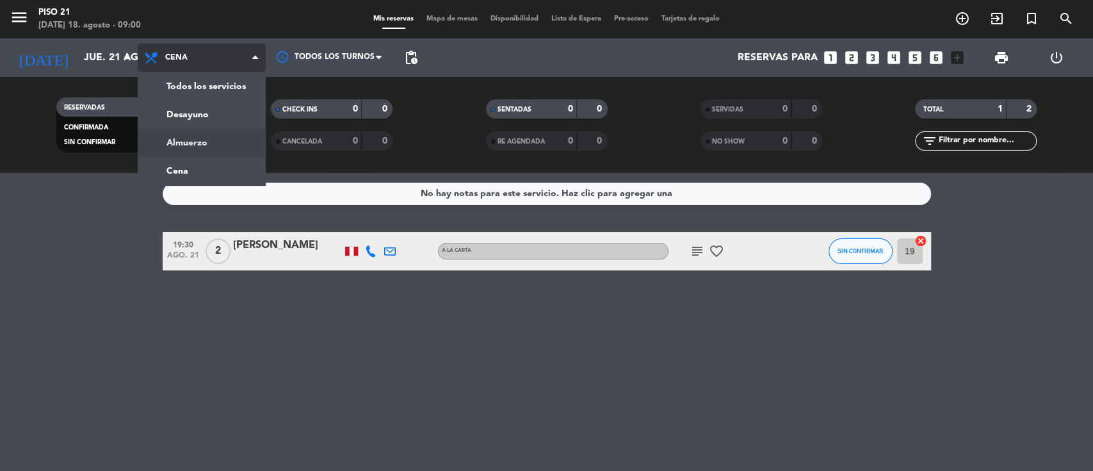
click at [185, 140] on div "menu Piso 21 [DATE] 18. agosto - 09:00 Mis reservas Mapa de mesas Disponibilida…" at bounding box center [546, 86] width 1093 height 173
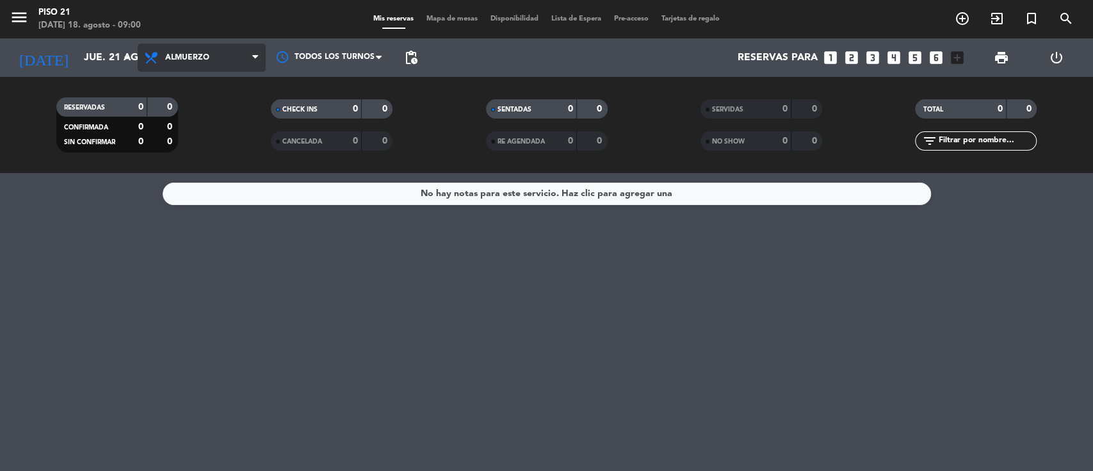
click at [181, 58] on span "Almuerzo" at bounding box center [187, 57] width 44 height 9
click at [207, 120] on div "menu Piso 21 [DATE] 18. agosto - 09:00 Mis reservas Mapa de mesas Disponibilida…" at bounding box center [546, 86] width 1093 height 173
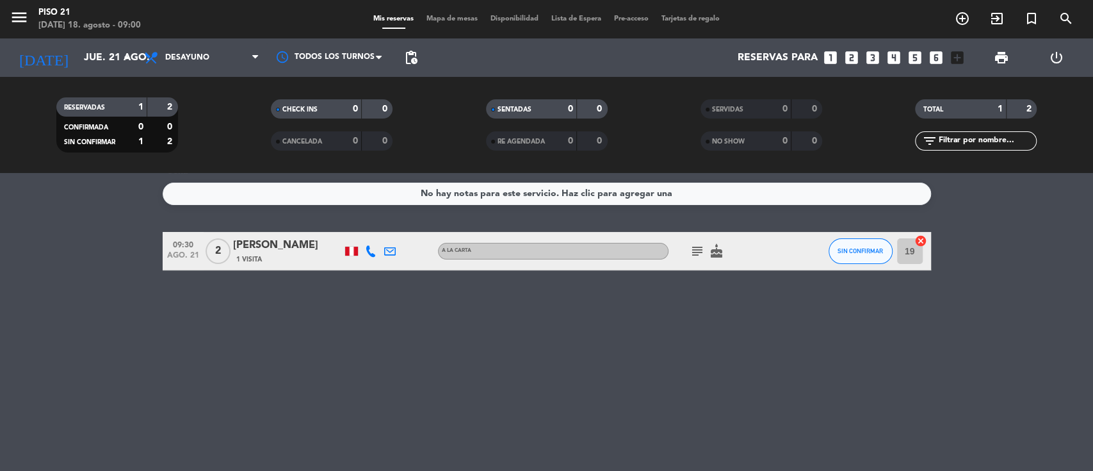
click at [270, 245] on div "[PERSON_NAME]" at bounding box center [287, 245] width 109 height 17
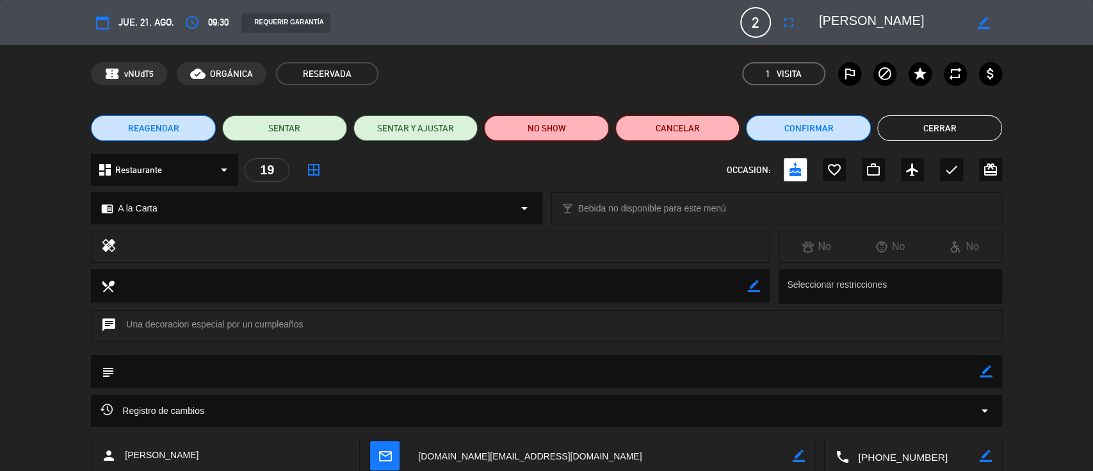
click at [819, 352] on textarea at bounding box center [913, 456] width 131 height 32
click at [819, 133] on button "Cerrar" at bounding box center [939, 128] width 125 height 26
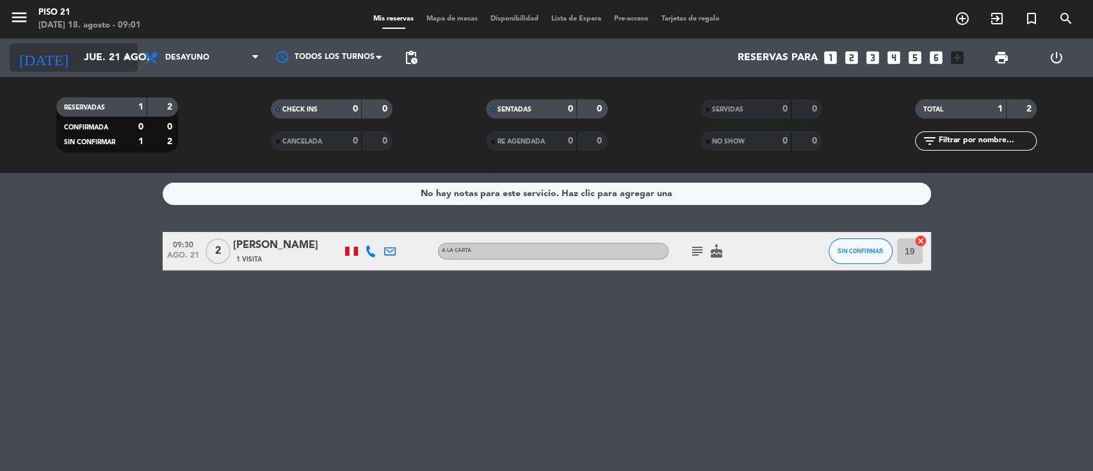
click at [96, 60] on input "jue. 21 ago." at bounding box center [144, 57] width 135 height 25
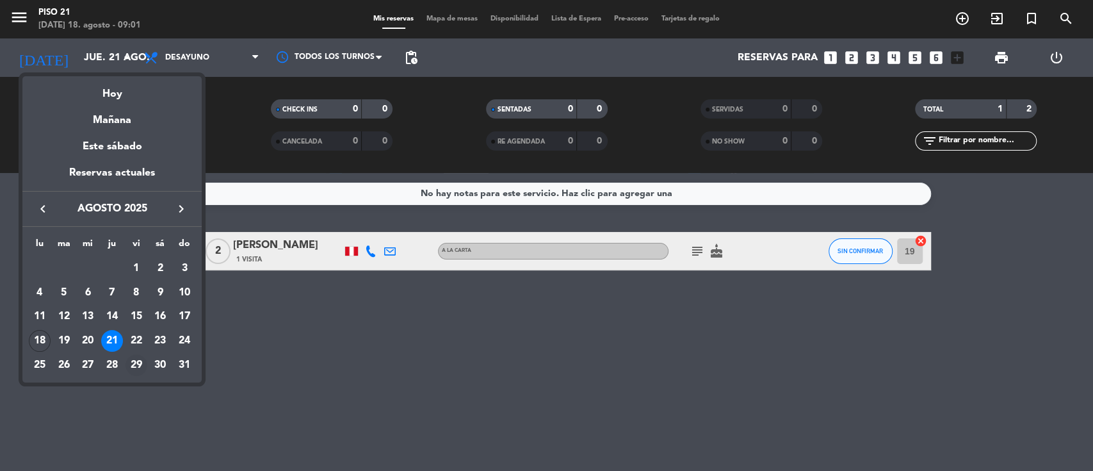
click at [133, 352] on div "29" at bounding box center [137, 365] width 22 height 22
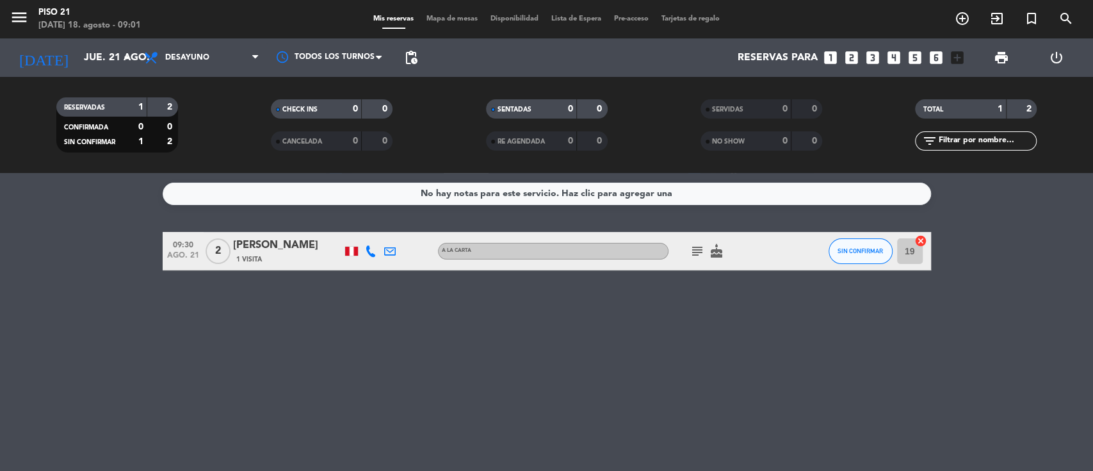
type input "vie. 29 ago."
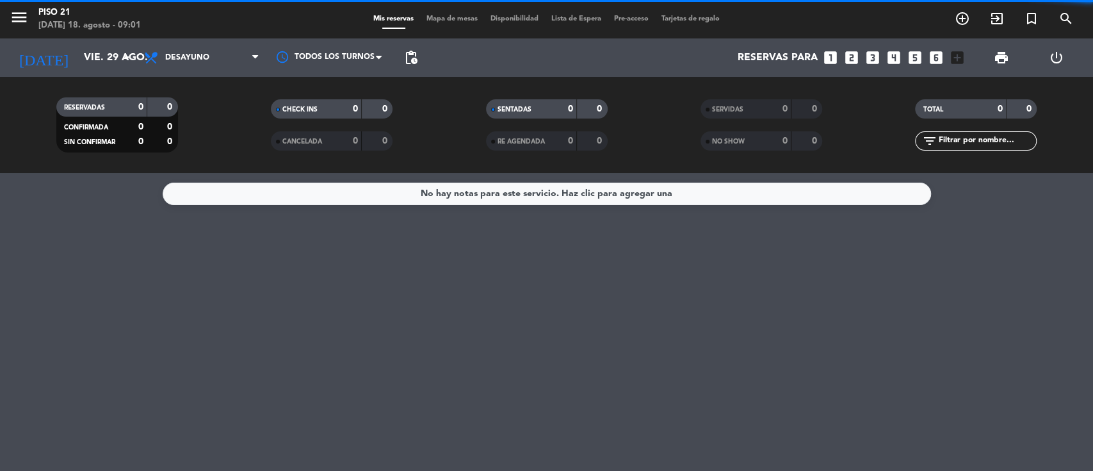
click at [200, 56] on span "Desayuno" at bounding box center [187, 57] width 44 height 9
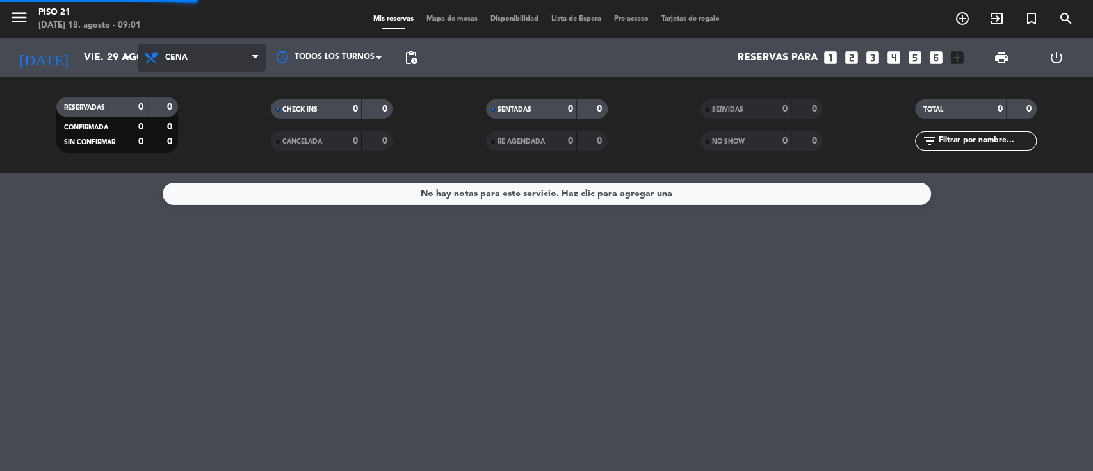
click at [168, 179] on ng-component "menu Piso 21 [DATE] 18. agosto - 09:01 Mis reservas Mapa de mesas Disponibilida…" at bounding box center [546, 235] width 1093 height 471
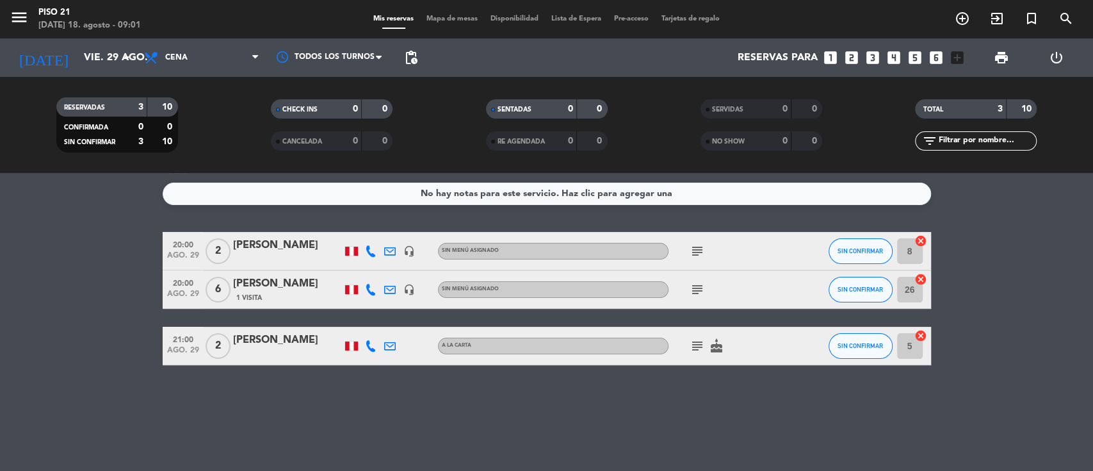
click at [280, 346] on div "[PERSON_NAME]" at bounding box center [287, 340] width 109 height 17
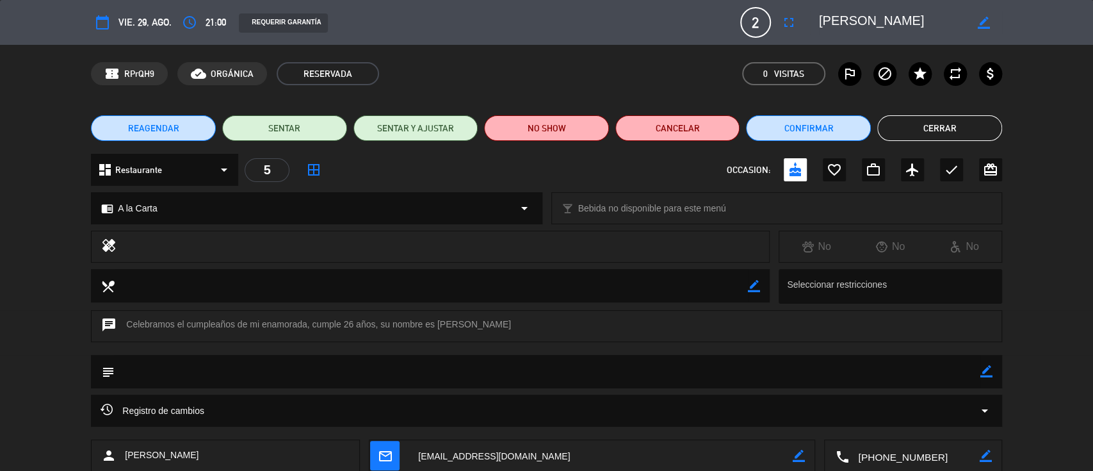
click at [819, 352] on textarea at bounding box center [913, 456] width 131 height 32
click at [819, 352] on div "border_color" at bounding box center [986, 371] width 12 height 33
click at [819, 352] on icon "border_color" at bounding box center [986, 371] width 12 height 12
click at [819, 352] on textarea at bounding box center [548, 371] width 866 height 33
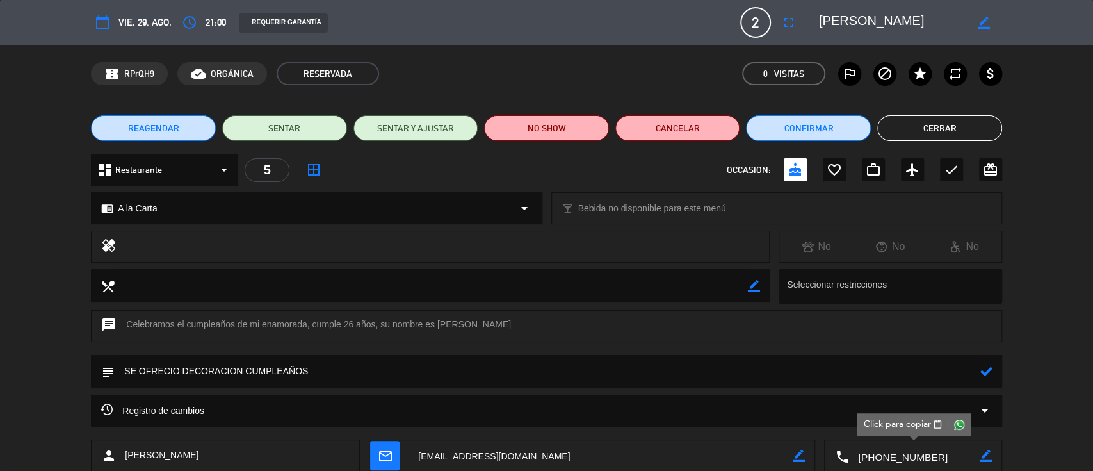
type textarea "SE OFRECIO DECORACION CUMPLEAÑOS"
click at [819, 352] on icon at bounding box center [986, 371] width 12 height 12
click at [819, 120] on button "Cerrar" at bounding box center [939, 128] width 125 height 26
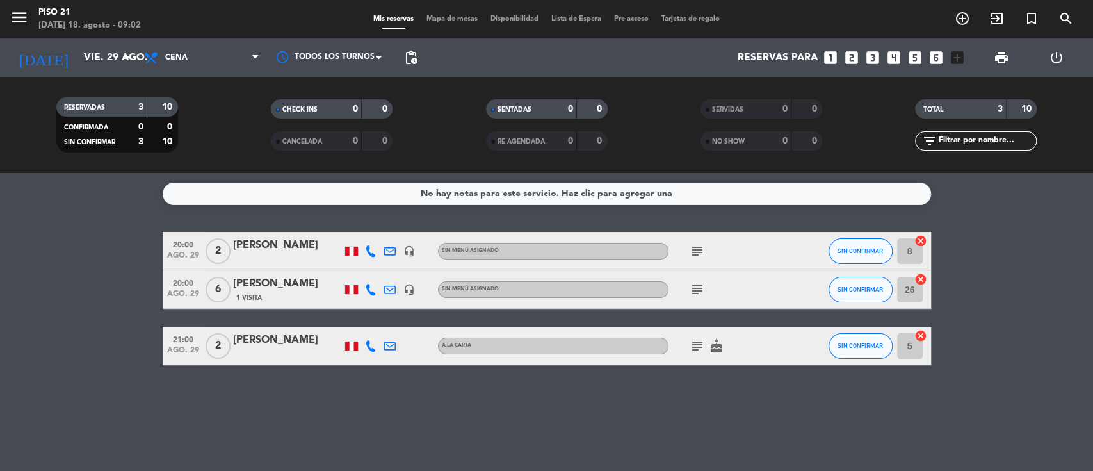
click at [240, 339] on div "[PERSON_NAME]" at bounding box center [287, 340] width 109 height 17
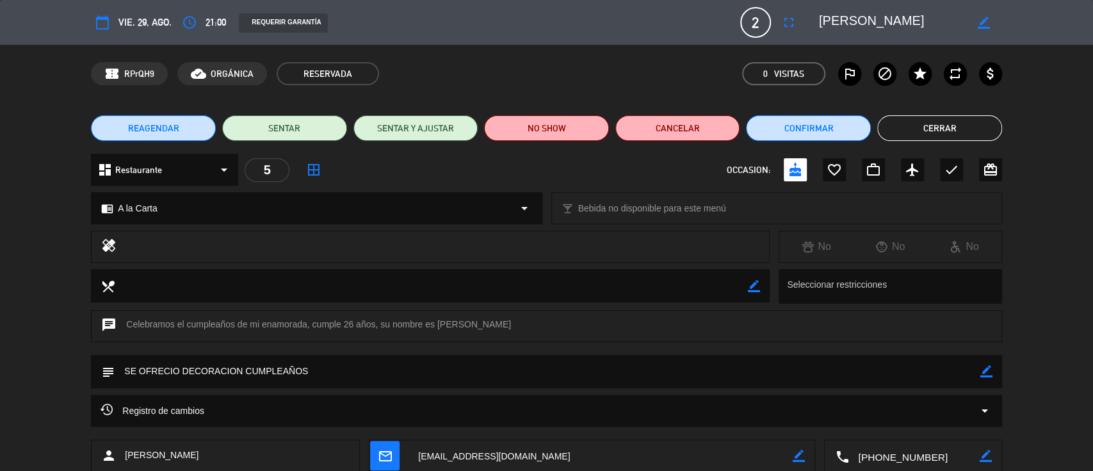
click at [819, 352] on textarea at bounding box center [913, 456] width 131 height 32
click at [819, 122] on button "Cerrar" at bounding box center [939, 128] width 125 height 26
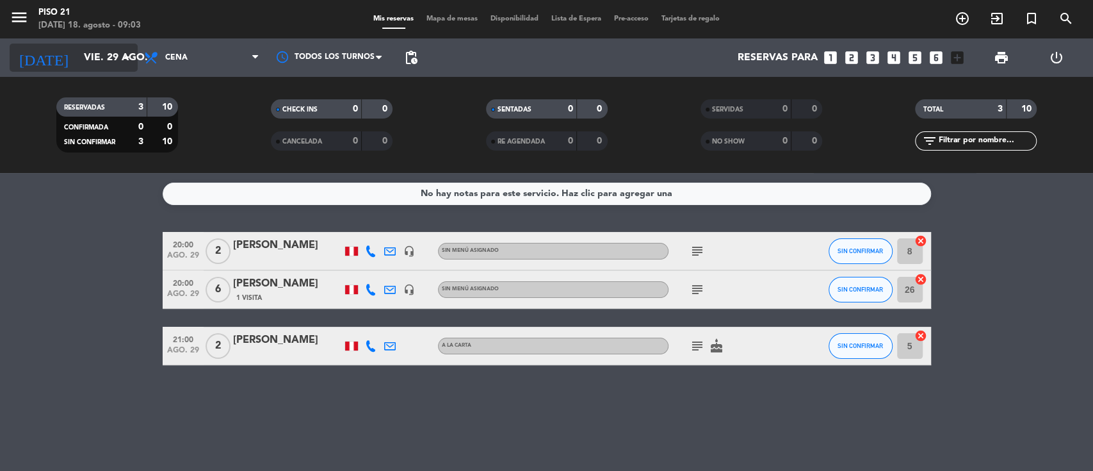
click at [111, 54] on input "vie. 29 ago." at bounding box center [144, 57] width 135 height 25
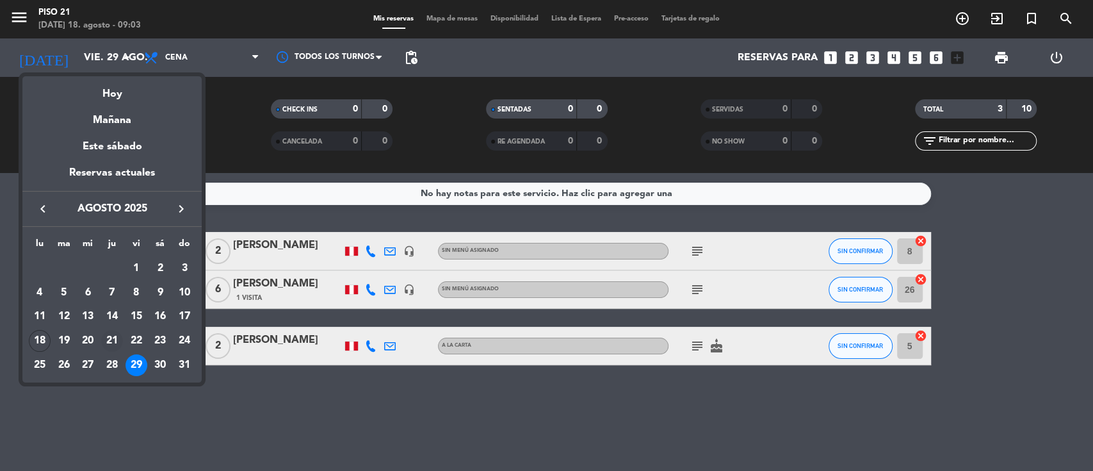
click at [108, 341] on div "21" at bounding box center [112, 341] width 22 height 22
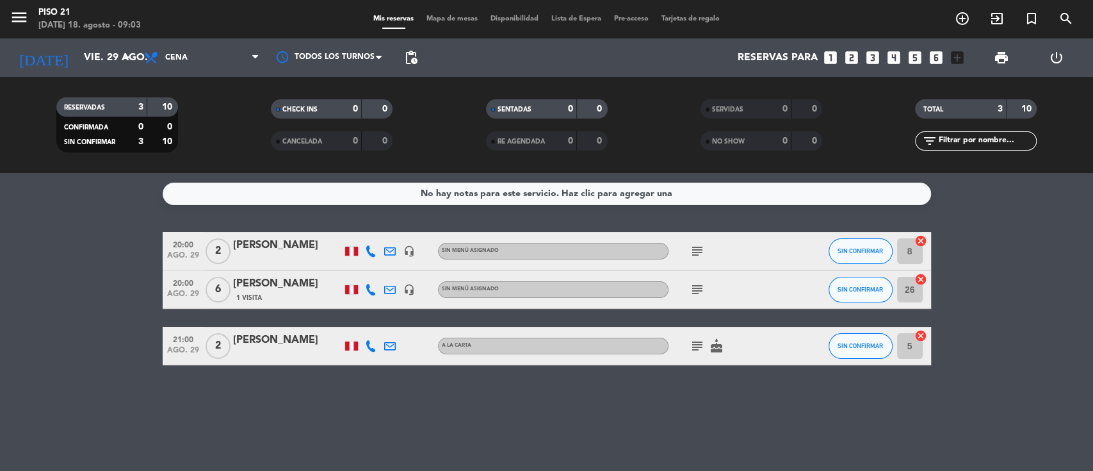
type input "jue. 21 ago."
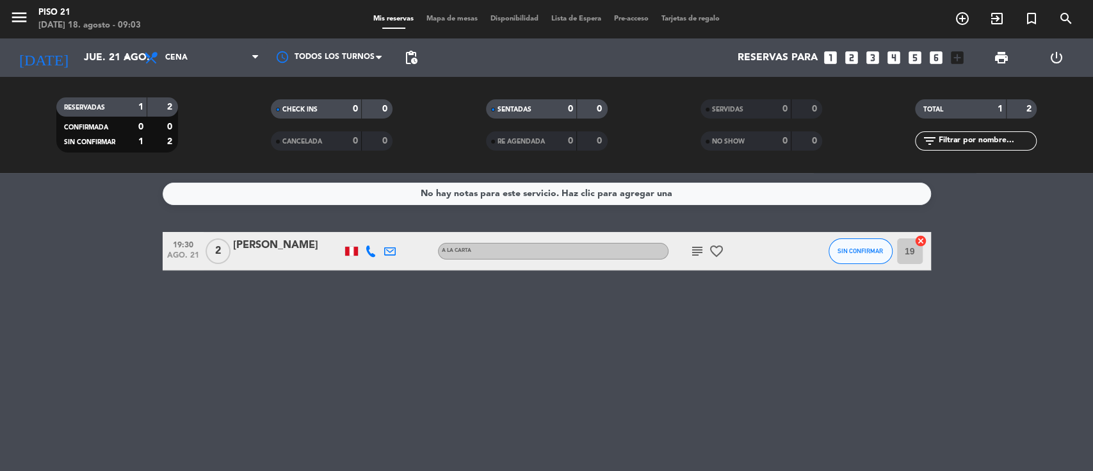
click at [282, 248] on div "[PERSON_NAME]" at bounding box center [287, 245] width 109 height 17
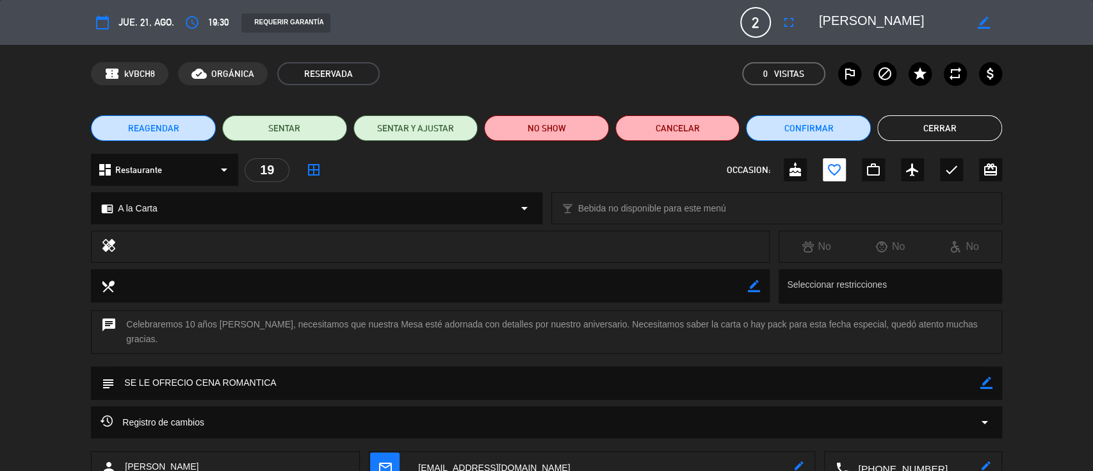
click at [819, 352] on textarea at bounding box center [913, 467] width 131 height 32
click at [819, 123] on button "Cerrar" at bounding box center [939, 128] width 125 height 26
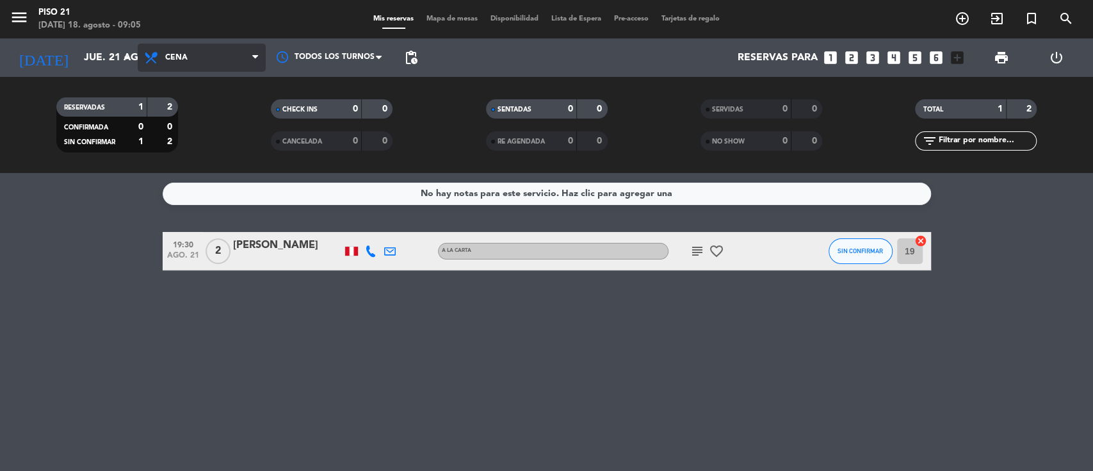
click at [162, 58] on span "Cena" at bounding box center [202, 58] width 128 height 28
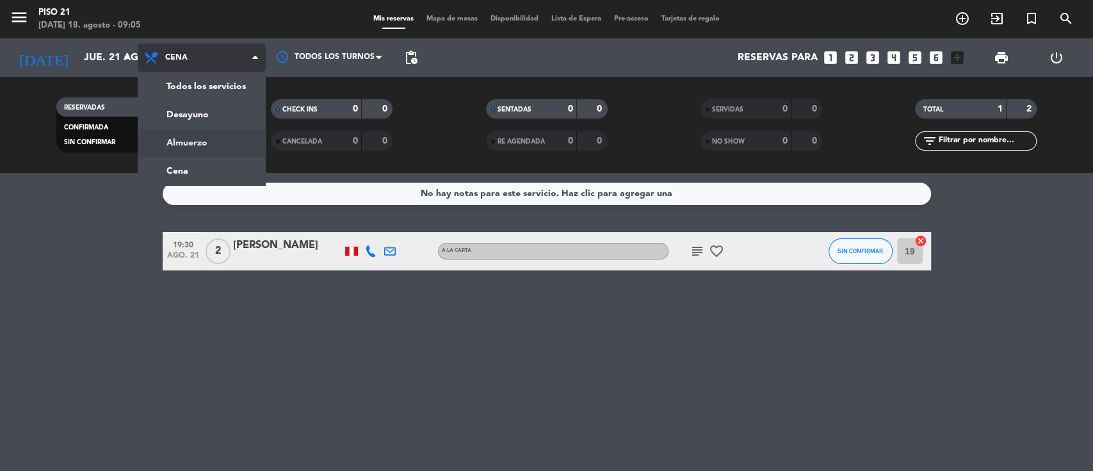
click at [191, 139] on div "menu Piso 21 [DATE] 18. agosto - 09:05 Mis reservas Mapa de mesas Disponibilida…" at bounding box center [546, 86] width 1093 height 173
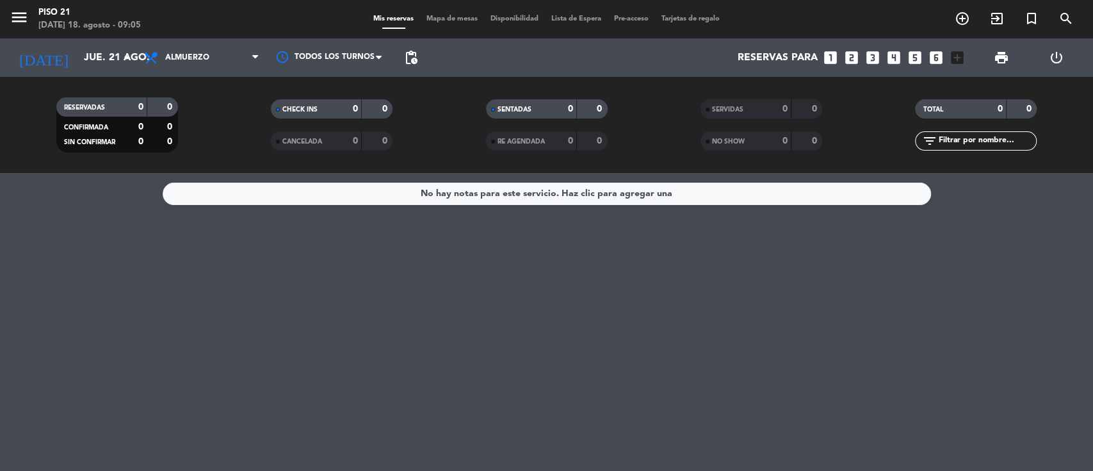
click at [819, 59] on icon "looks_6" at bounding box center [936, 57] width 17 height 17
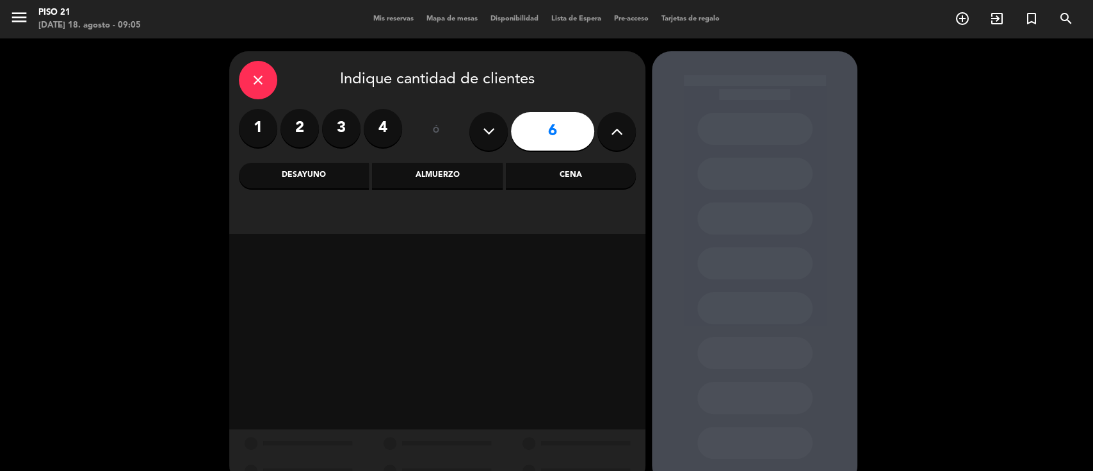
click at [466, 178] on div "Almuerzo" at bounding box center [437, 176] width 130 height 26
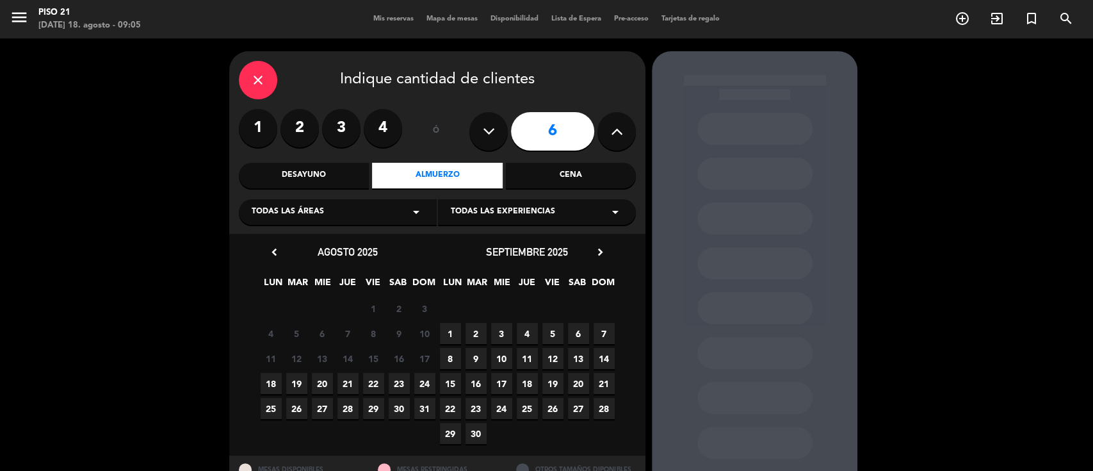
click at [351, 352] on span "21" at bounding box center [347, 383] width 21 height 21
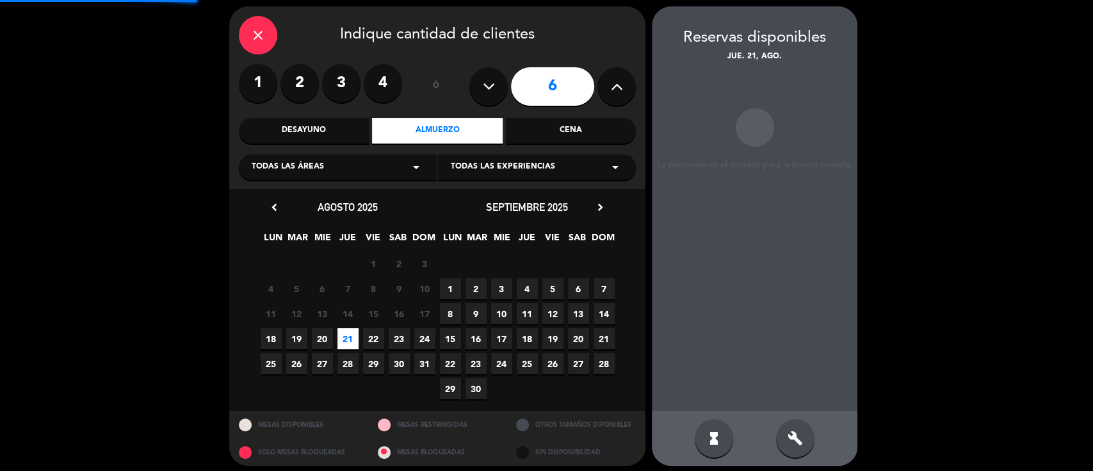
scroll to position [51, 0]
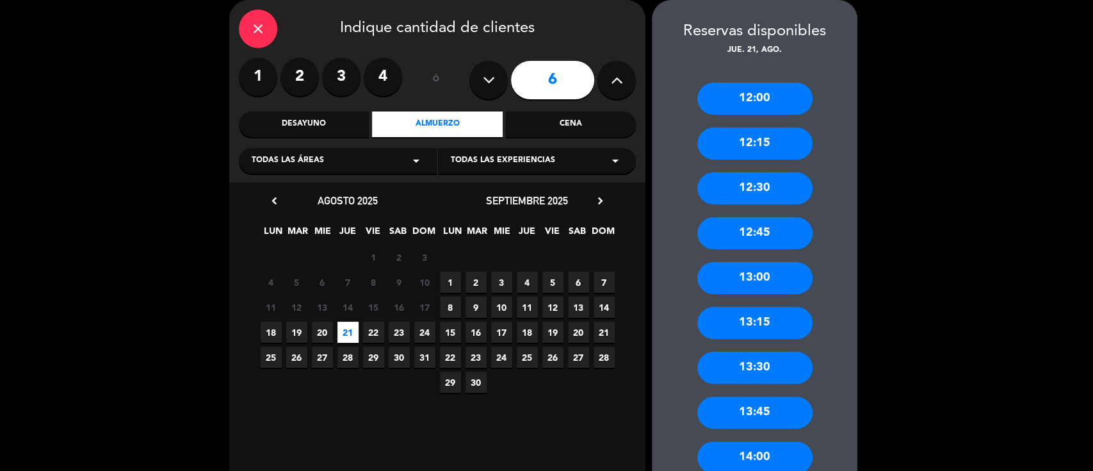
click at [752, 282] on div "13:00" at bounding box center [754, 278] width 115 height 32
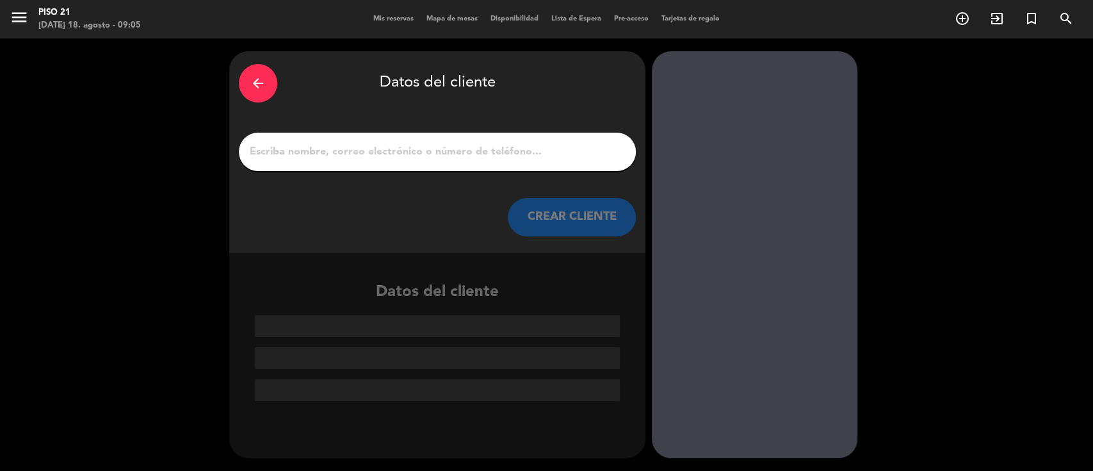
scroll to position [0, 0]
click at [412, 156] on input "1" at bounding box center [437, 152] width 378 height 18
paste input "[PERSON_NAME]"
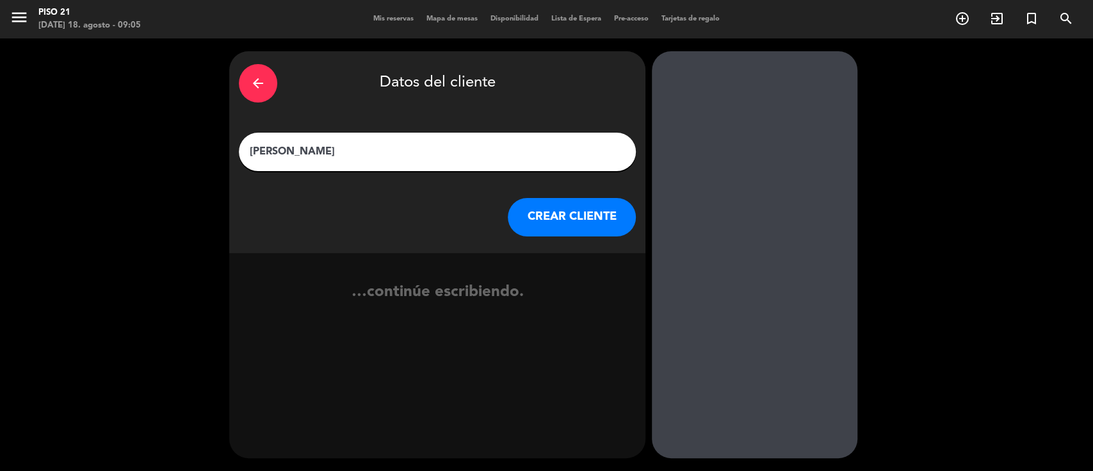
type input "[PERSON_NAME]"
click at [589, 220] on button "CREAR CLIENTE" at bounding box center [572, 217] width 128 height 38
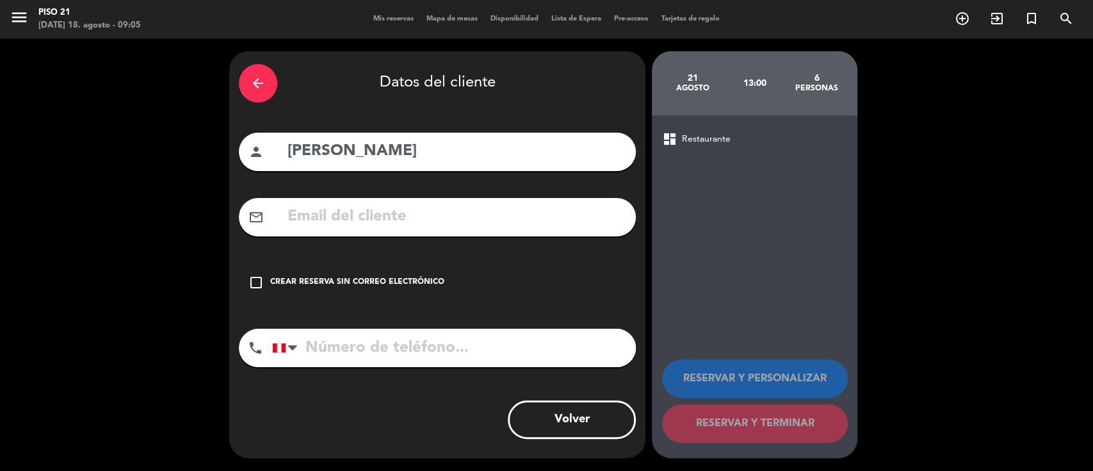
click at [476, 215] on input "text" at bounding box center [456, 217] width 340 height 26
click at [338, 220] on input "text" at bounding box center [456, 217] width 340 height 26
paste input "[EMAIL_ADDRESS][DOMAIN_NAME]"
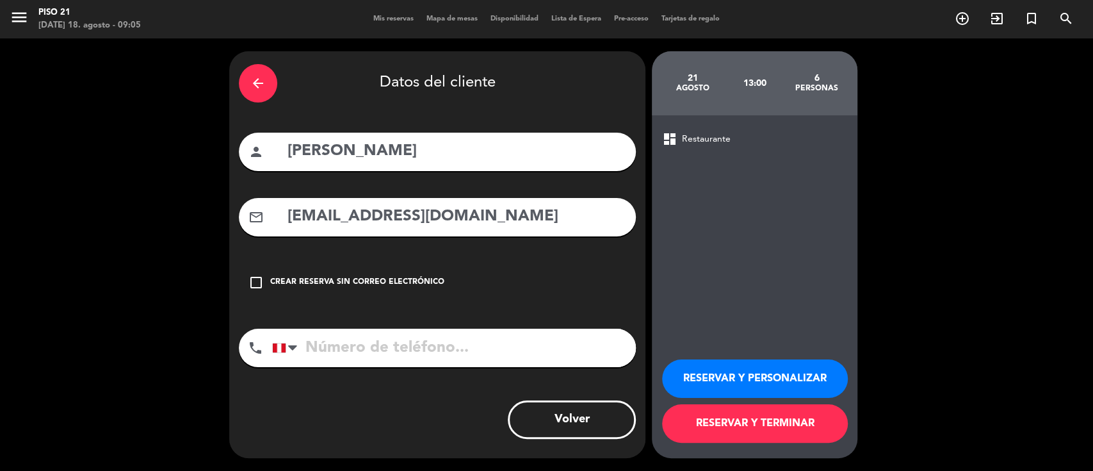
click at [296, 212] on input "[EMAIL_ADDRESS][DOMAIN_NAME]" at bounding box center [456, 217] width 340 height 26
type input "[EMAIL_ADDRESS][DOMAIN_NAME]"
click at [341, 352] on input "tel" at bounding box center [454, 347] width 364 height 38
paste input "977282714"
type input "977282714"
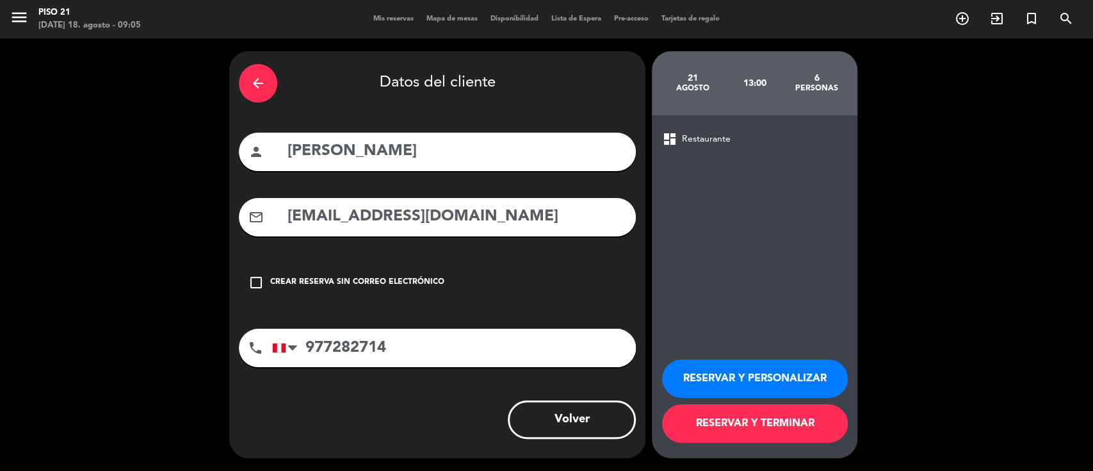
click at [711, 352] on button "RESERVAR Y PERSONALIZAR" at bounding box center [755, 378] width 186 height 38
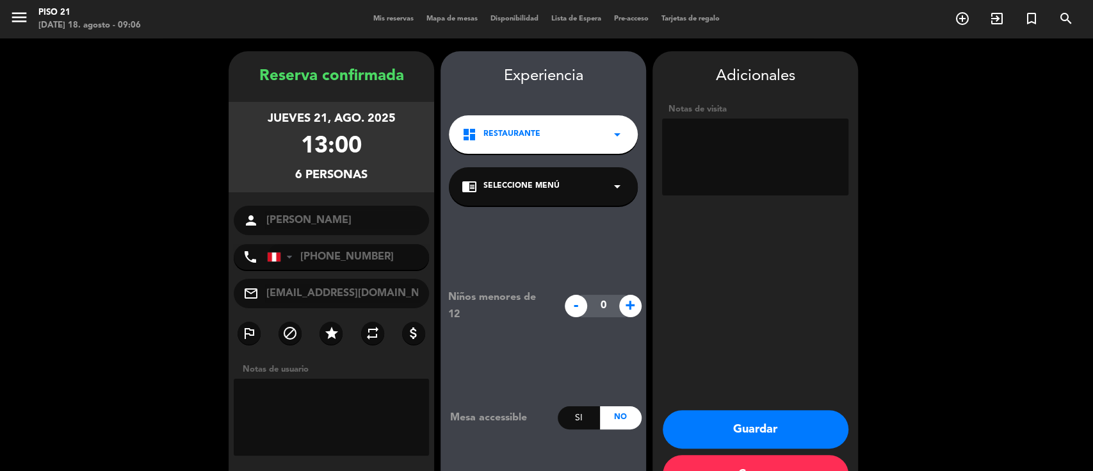
scroll to position [41, 0]
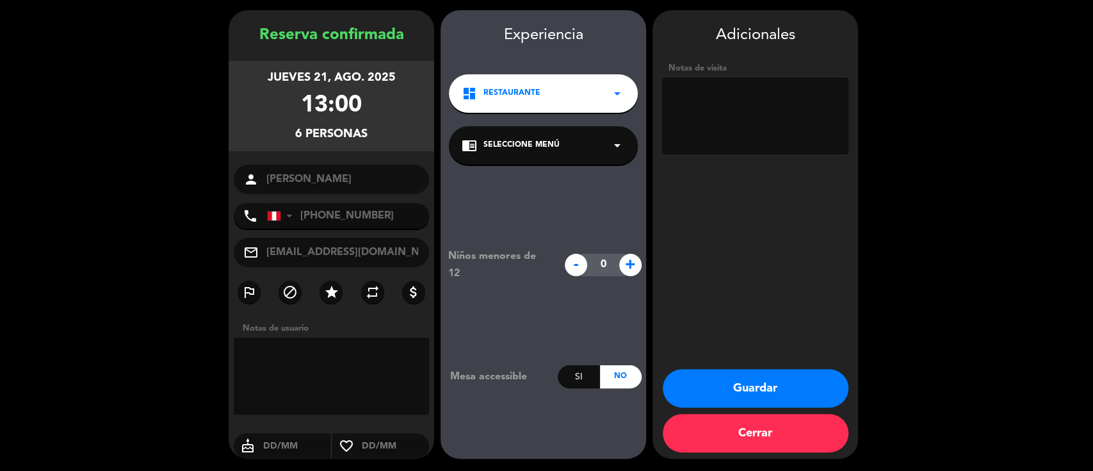
click at [736, 352] on button "Cerrar" at bounding box center [756, 433] width 186 height 38
